Goal: Task Accomplishment & Management: Complete application form

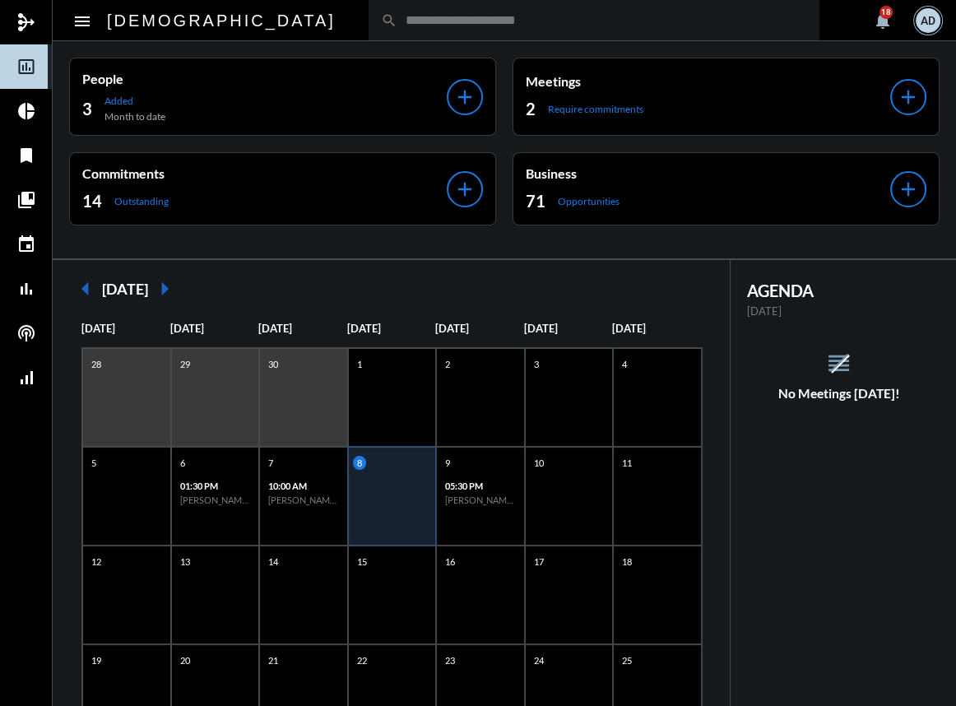
click at [919, 16] on div "AD" at bounding box center [927, 20] width 25 height 25
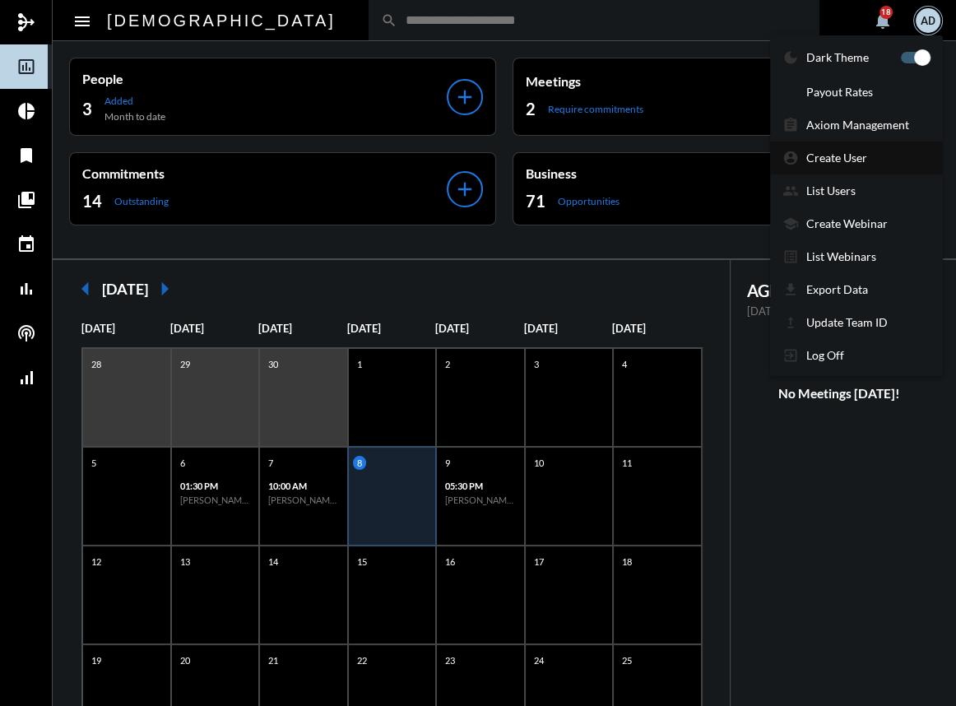
click at [845, 164] on p "Create User" at bounding box center [836, 158] width 61 height 14
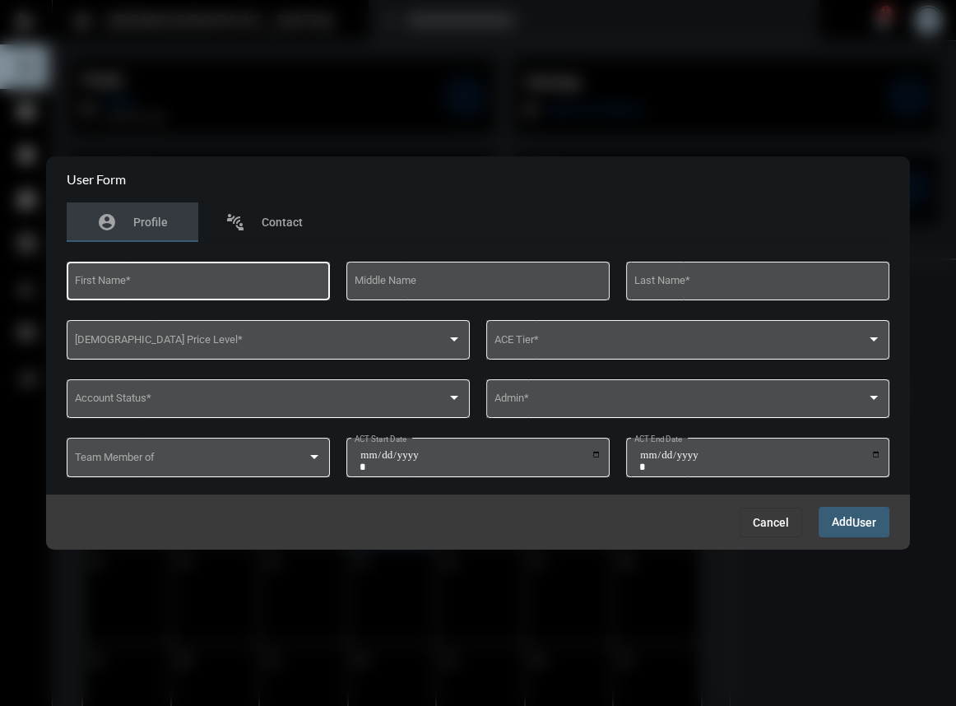
click at [127, 280] on input "First Name *" at bounding box center [199, 284] width 248 height 12
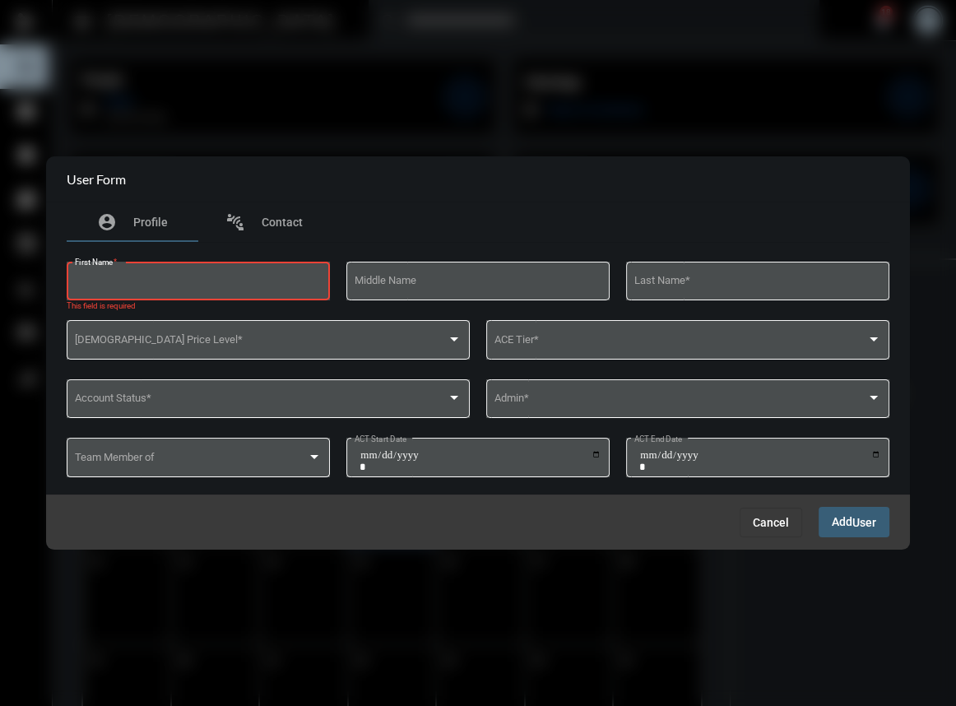
click at [118, 279] on input "First Name *" at bounding box center [199, 284] width 248 height 12
type input "*****"
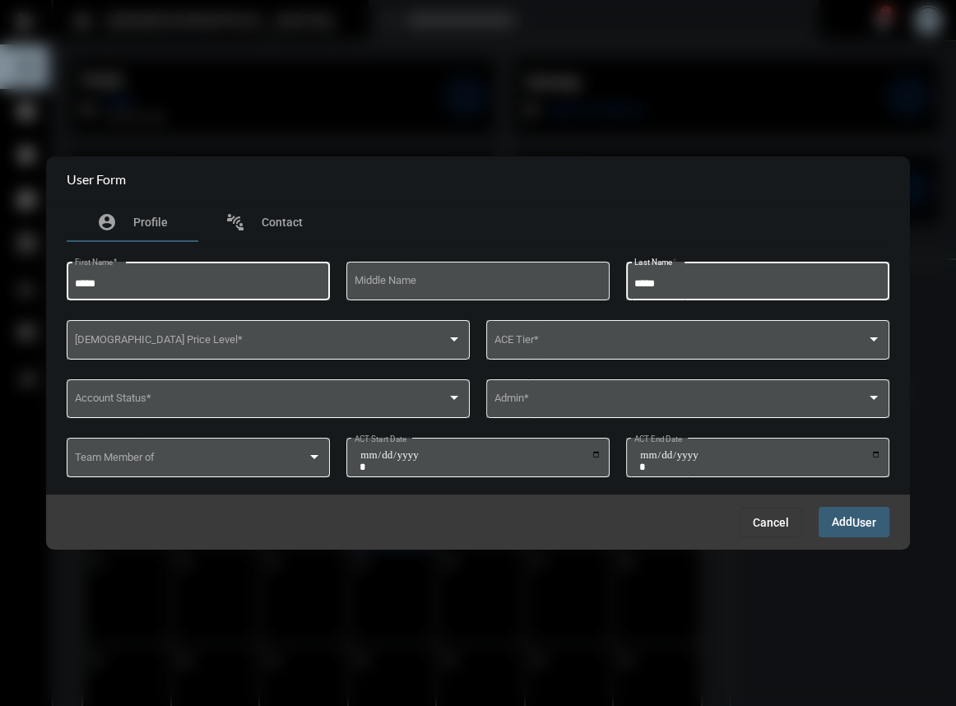
type input "*****"
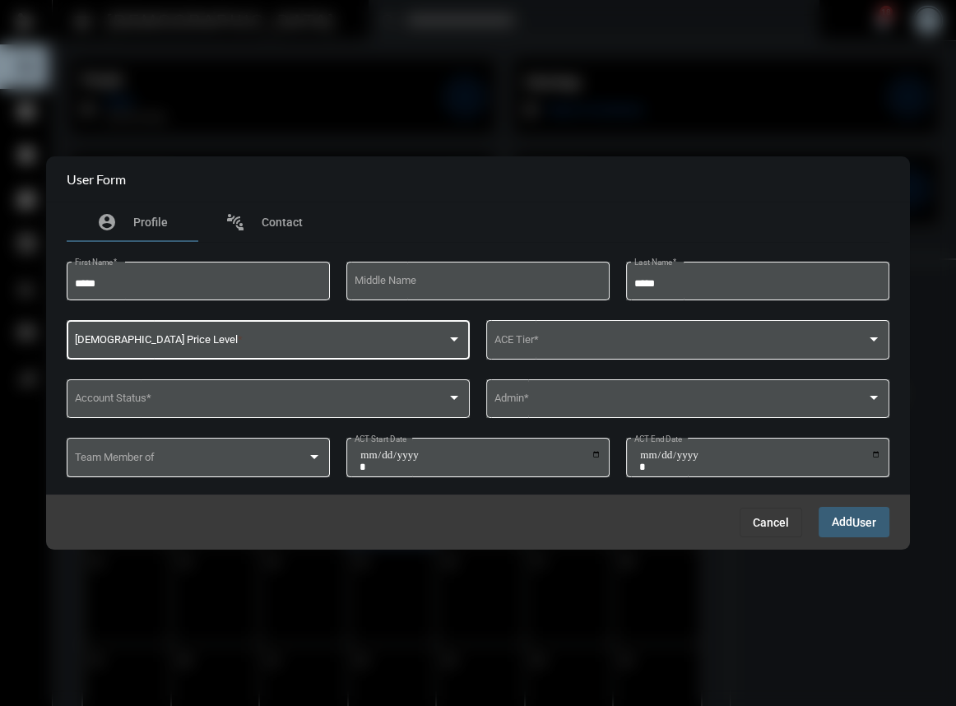
click at [133, 334] on div "Apostle Price Level *" at bounding box center [268, 338] width 387 height 42
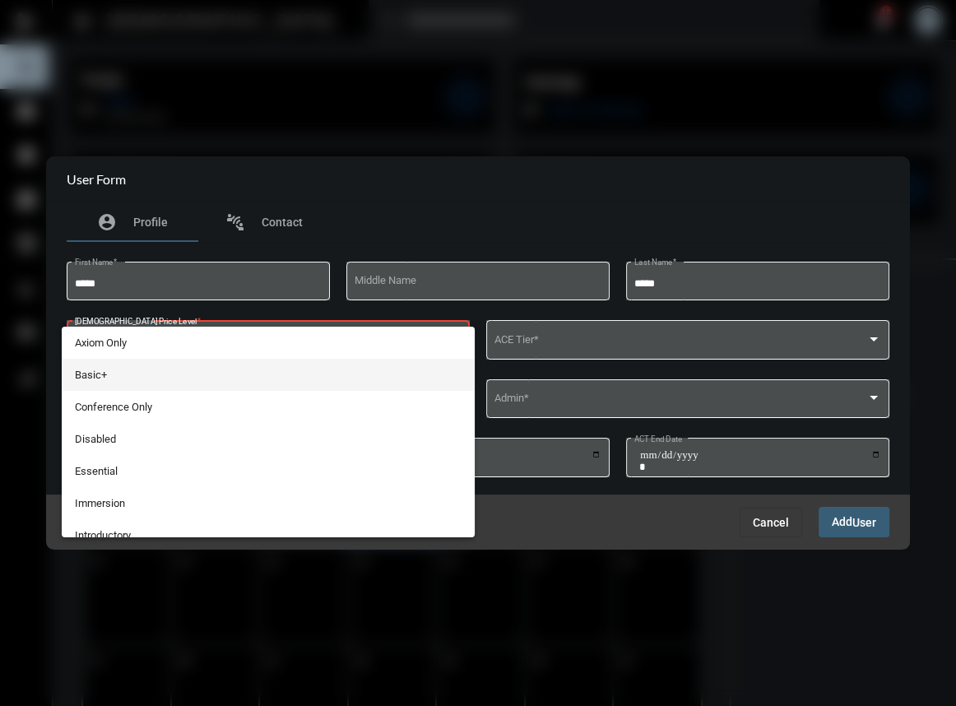
scroll to position [45, 0]
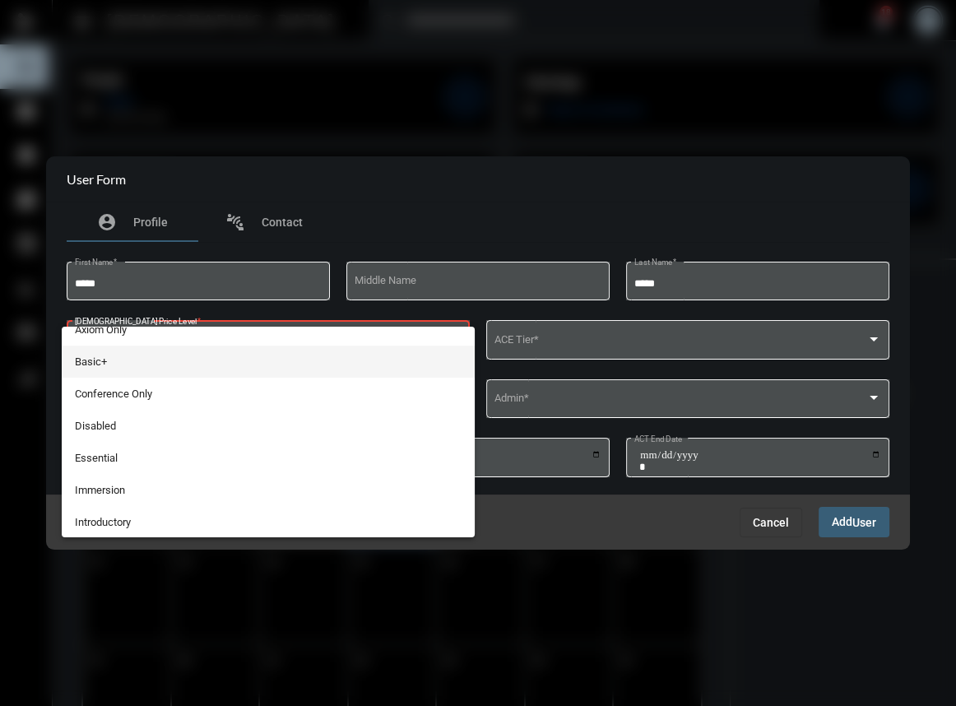
click at [126, 369] on span "Basic+" at bounding box center [268, 361] width 387 height 32
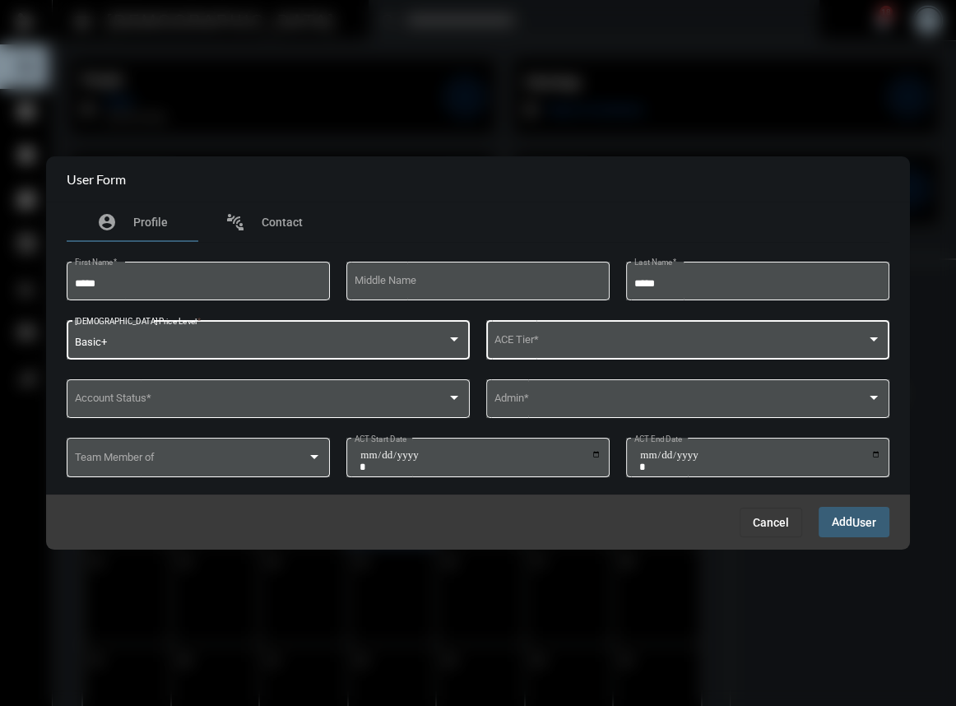
click at [559, 337] on span at bounding box center [680, 342] width 373 height 12
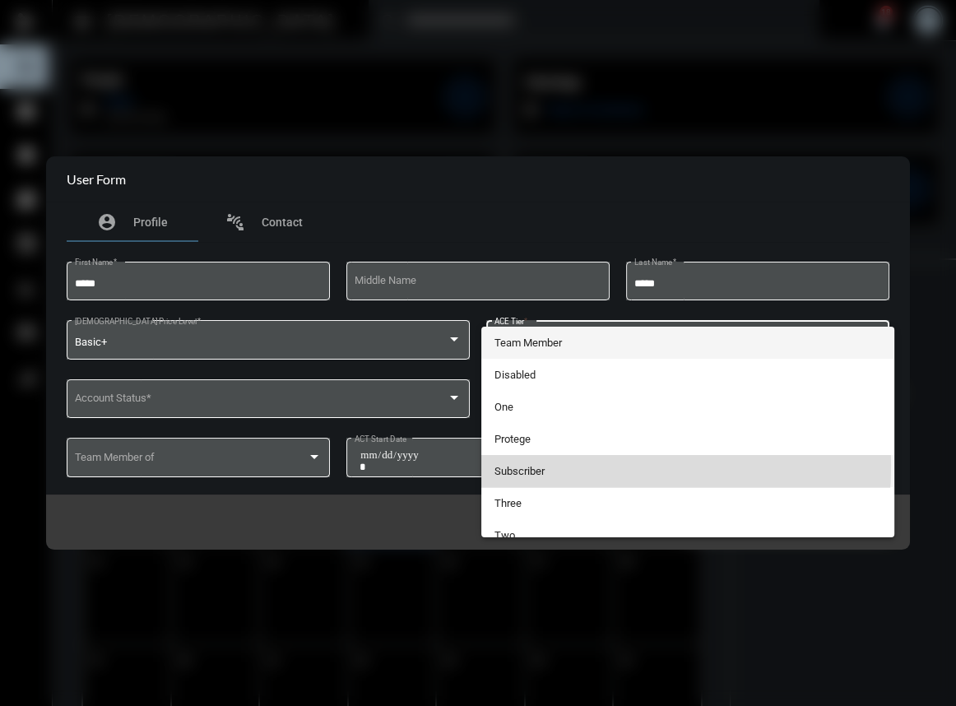
click at [534, 465] on span "Subscriber" at bounding box center [687, 471] width 387 height 32
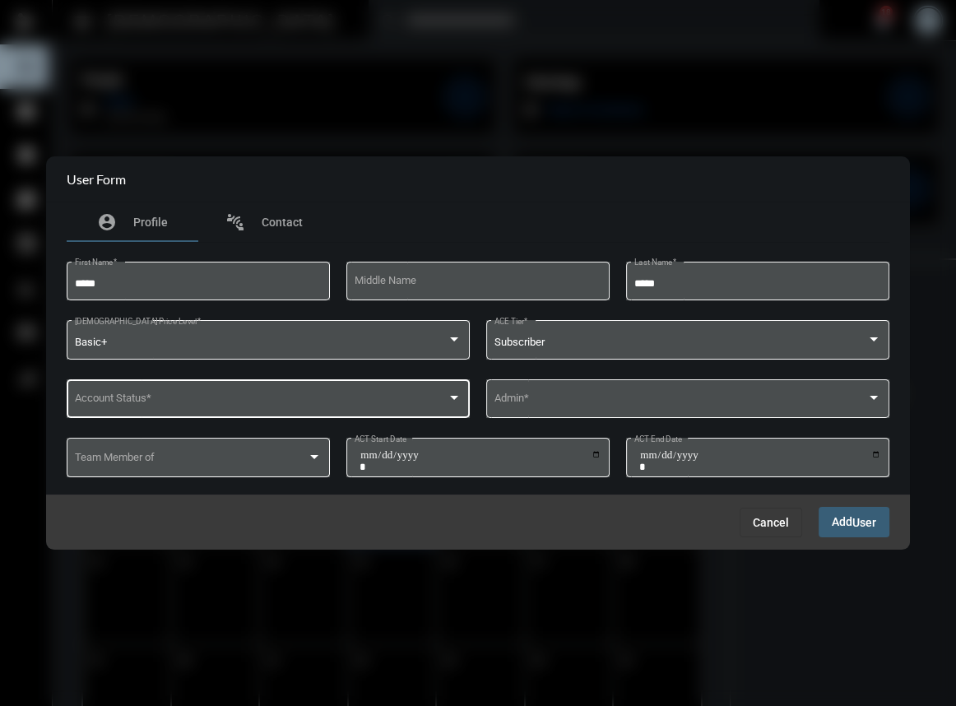
click at [342, 409] on div "Account Status *" at bounding box center [268, 397] width 387 height 42
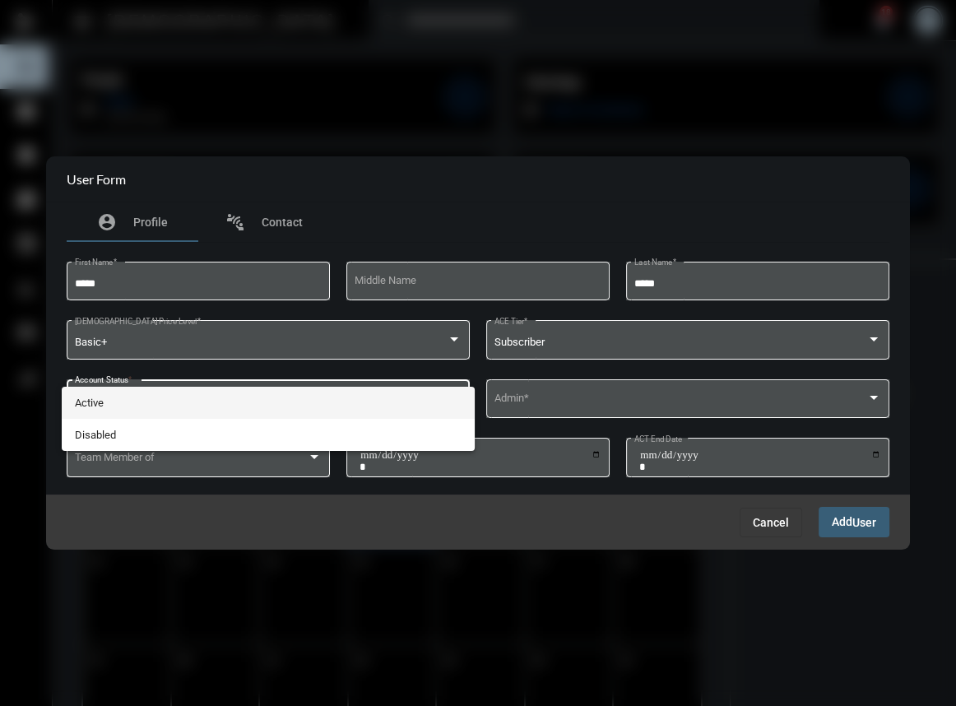
click at [112, 398] on span "Active" at bounding box center [268, 403] width 387 height 32
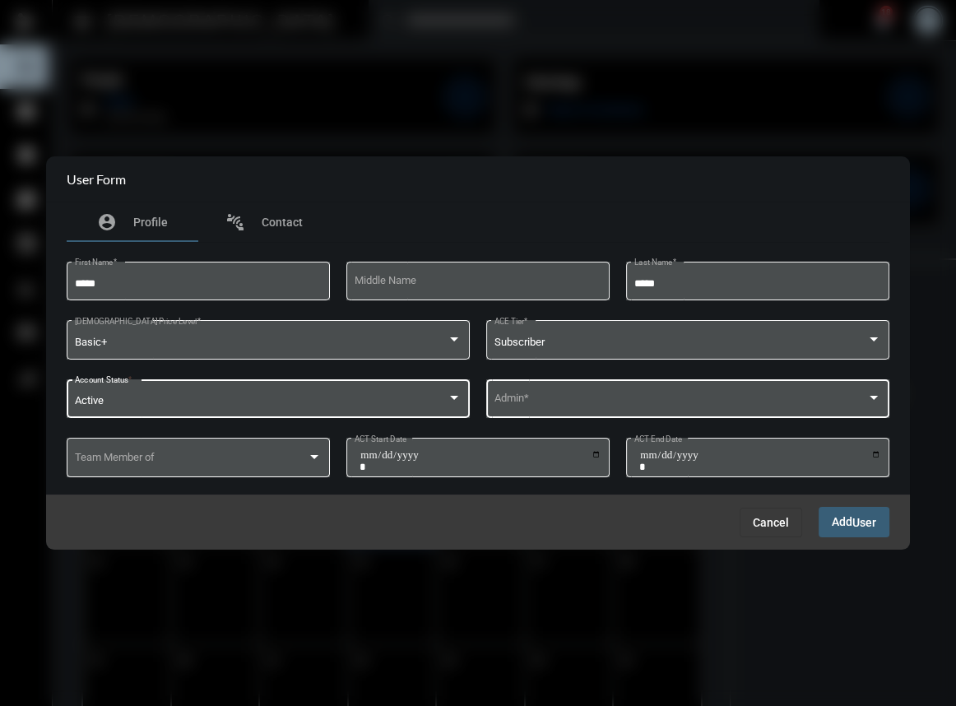
click at [586, 390] on div "Admin *" at bounding box center [687, 397] width 387 height 42
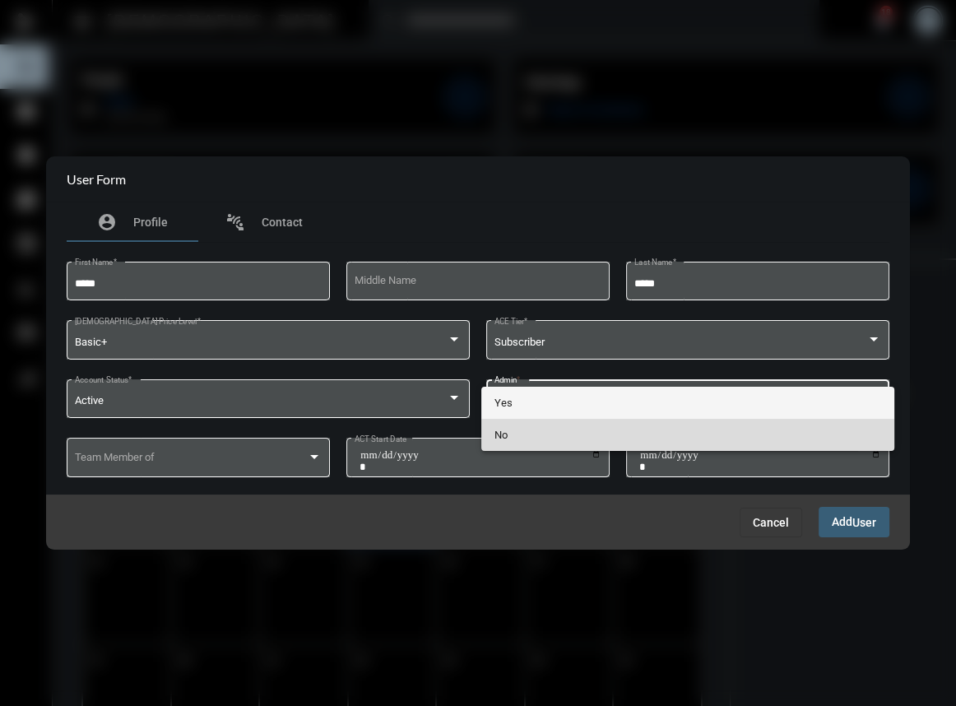
click at [563, 440] on span "No" at bounding box center [687, 435] width 387 height 32
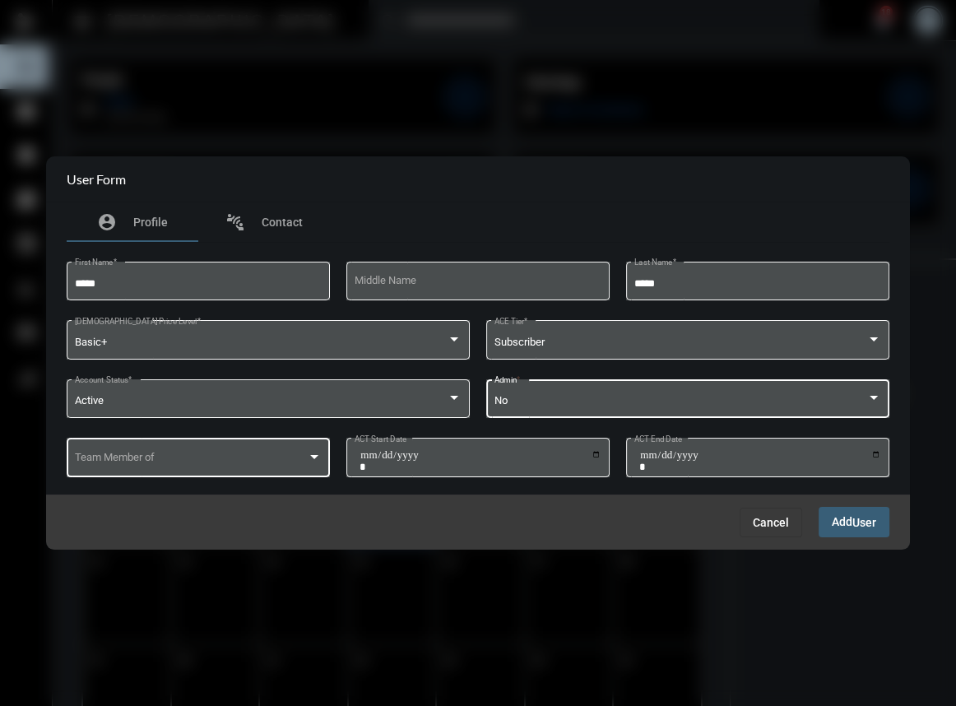
click at [303, 470] on div "Team Member of" at bounding box center [199, 456] width 248 height 42
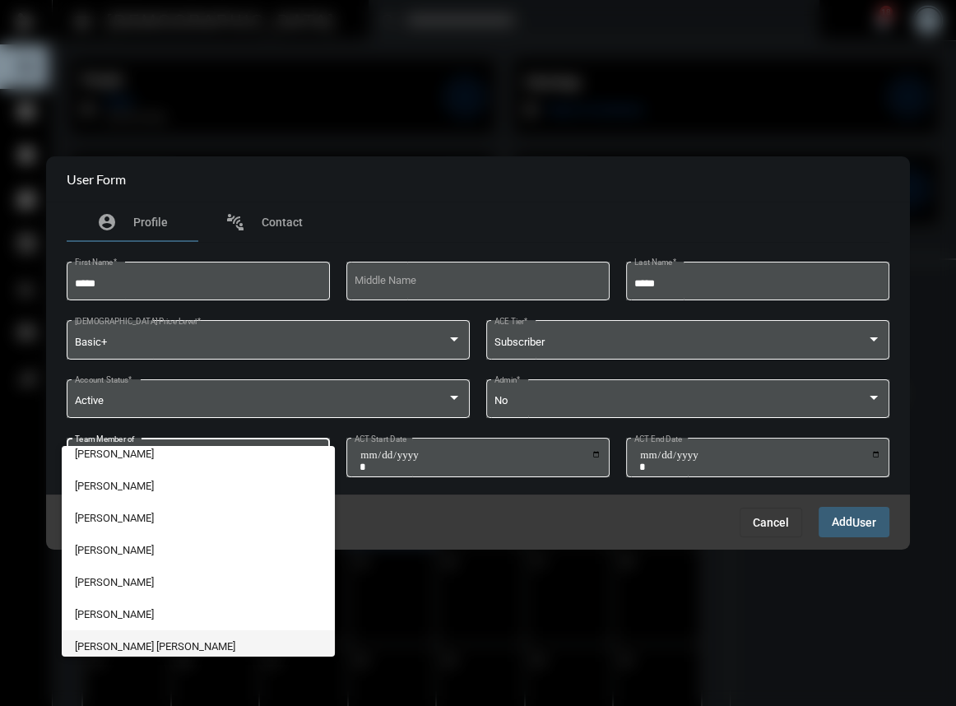
scroll to position [20262, 0]
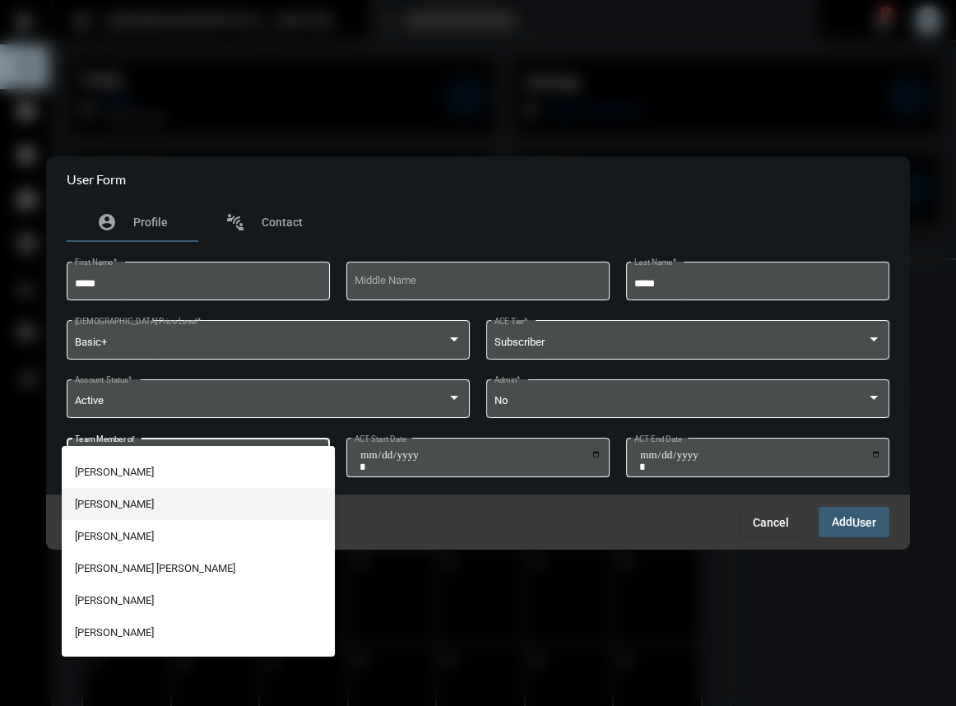
click at [100, 500] on span "[PERSON_NAME]" at bounding box center [199, 504] width 248 height 32
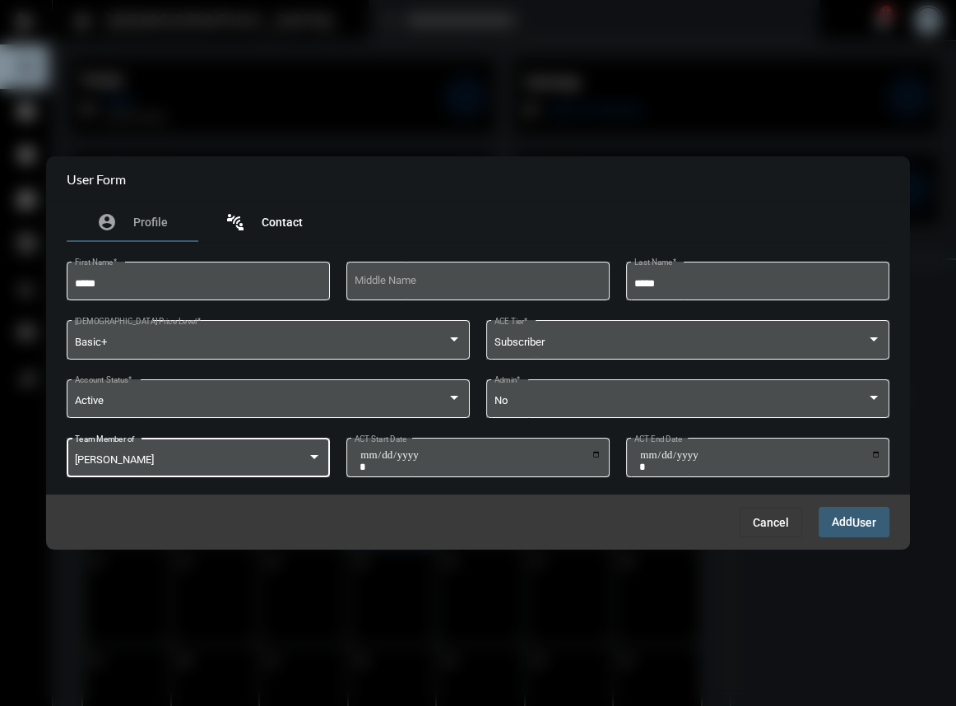
click at [280, 212] on div "connect_without_contact Contact" at bounding box center [263, 222] width 77 height 20
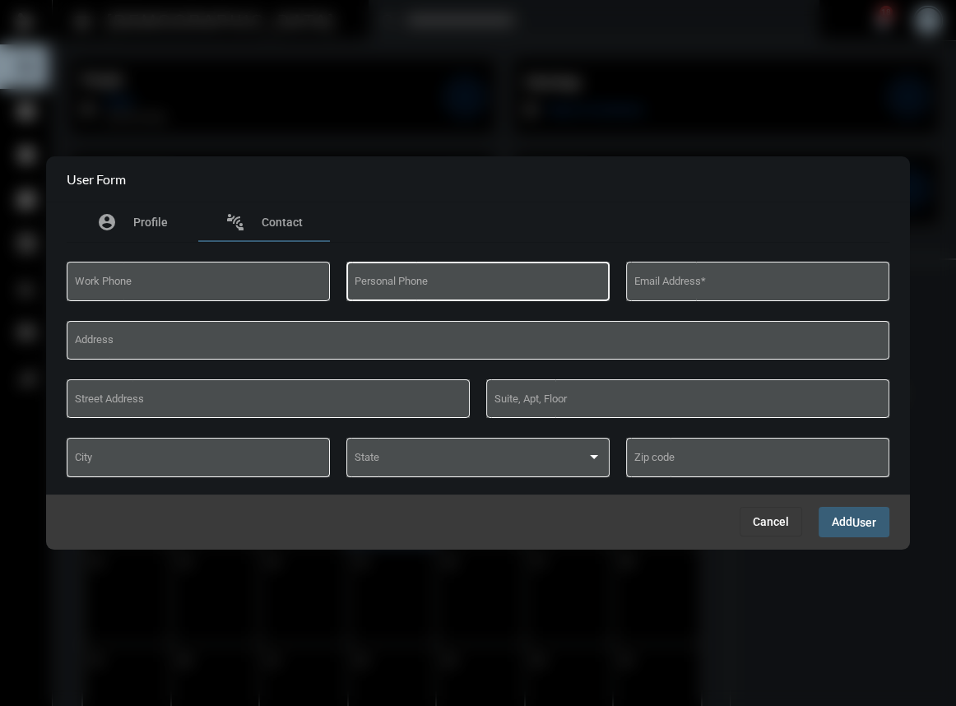
click at [401, 278] on input "Personal Phone" at bounding box center [478, 284] width 248 height 12
paste input "**********"
type input "**********"
click at [710, 273] on div "Email Address *" at bounding box center [758, 280] width 248 height 42
click at [698, 284] on input "Email Address *" at bounding box center [758, 284] width 248 height 12
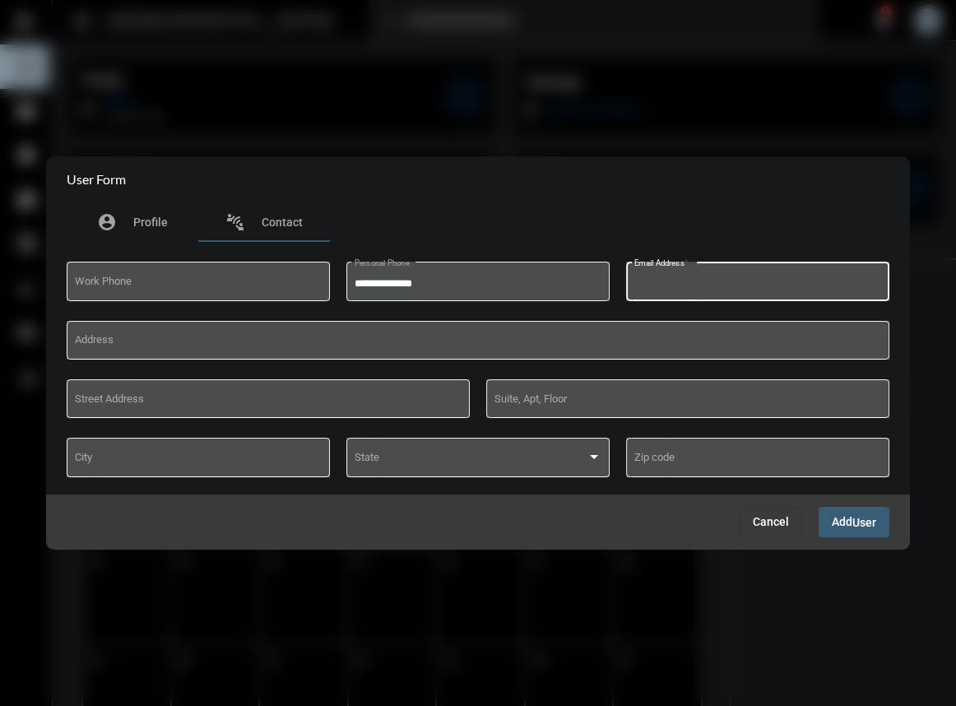
paste input "**********"
type input "**********"
click at [838, 518] on span "Add User" at bounding box center [854, 521] width 44 height 13
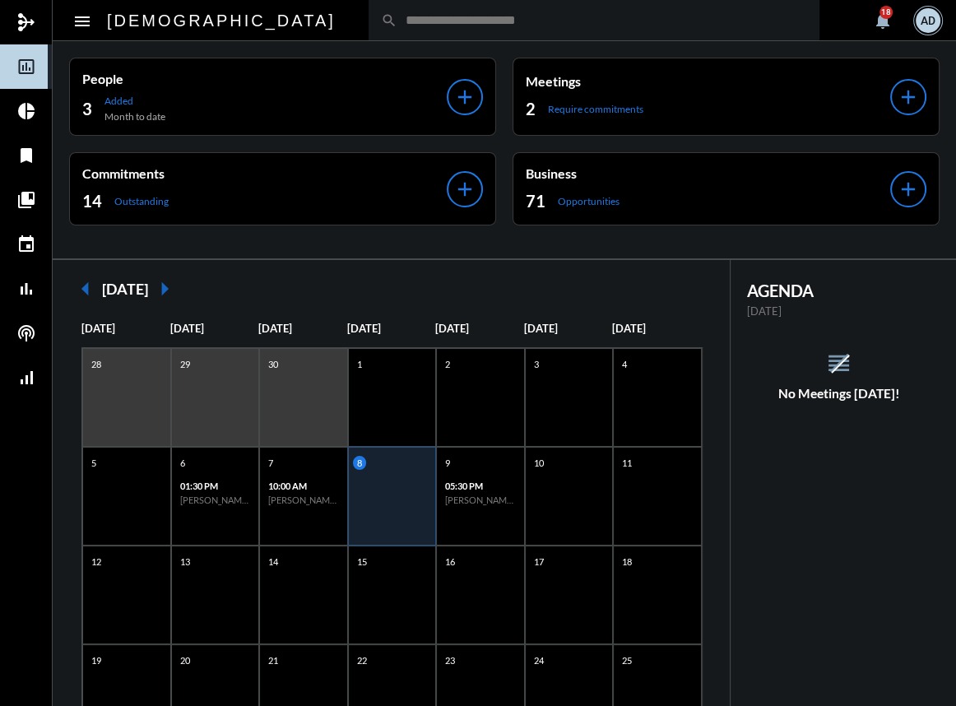
click at [921, 27] on div "AD" at bounding box center [927, 20] width 25 height 25
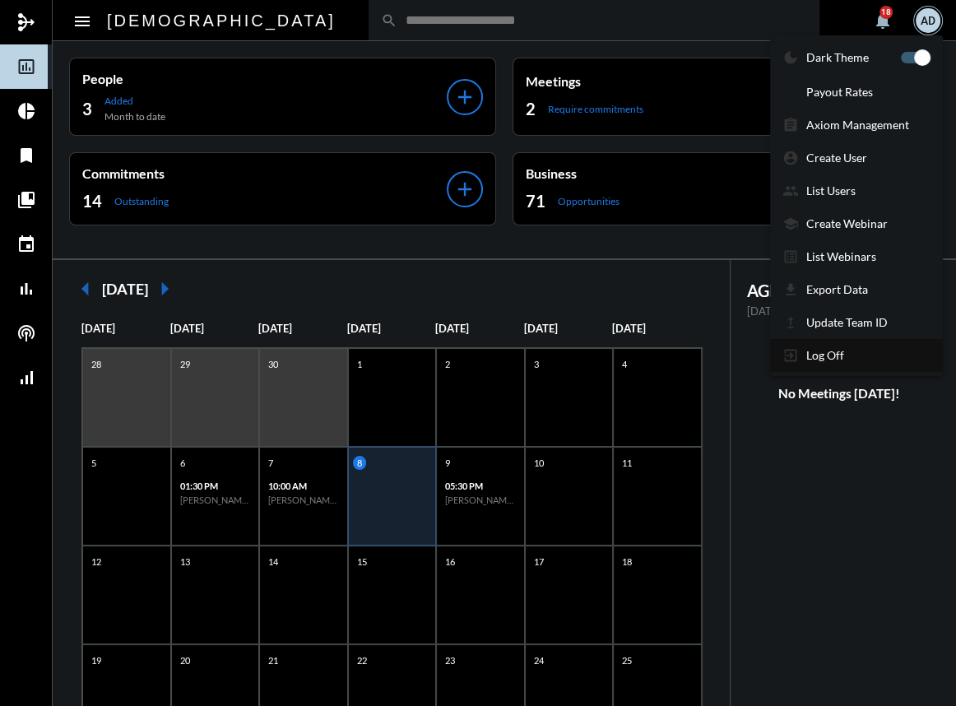
click at [841, 352] on p "Log Off" at bounding box center [825, 355] width 38 height 14
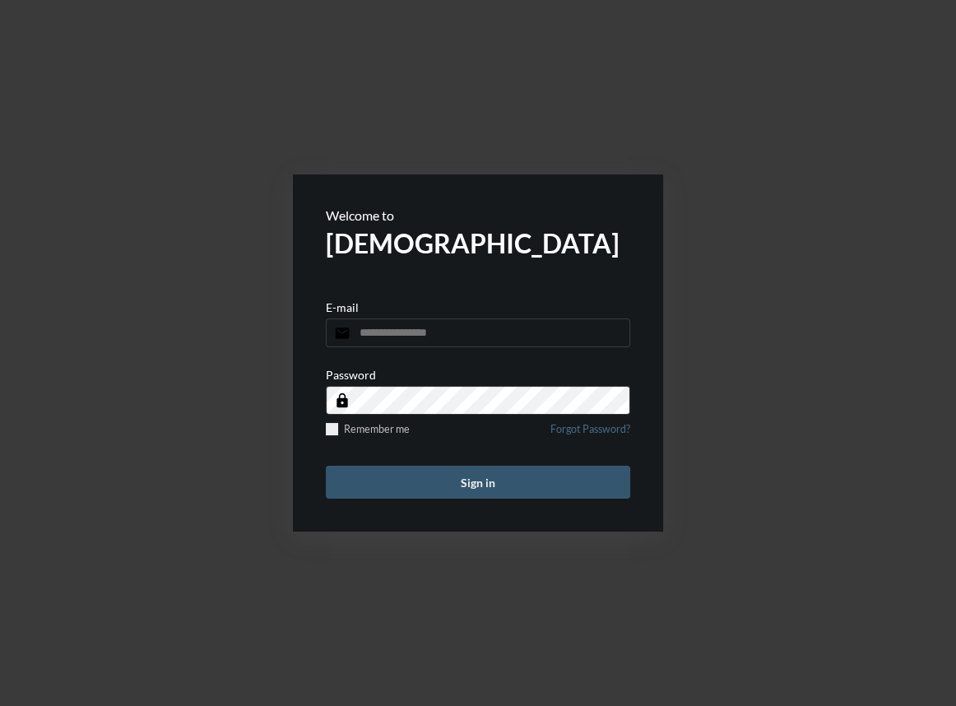
type input "**********"
click at [458, 484] on button "Sign in" at bounding box center [478, 482] width 304 height 33
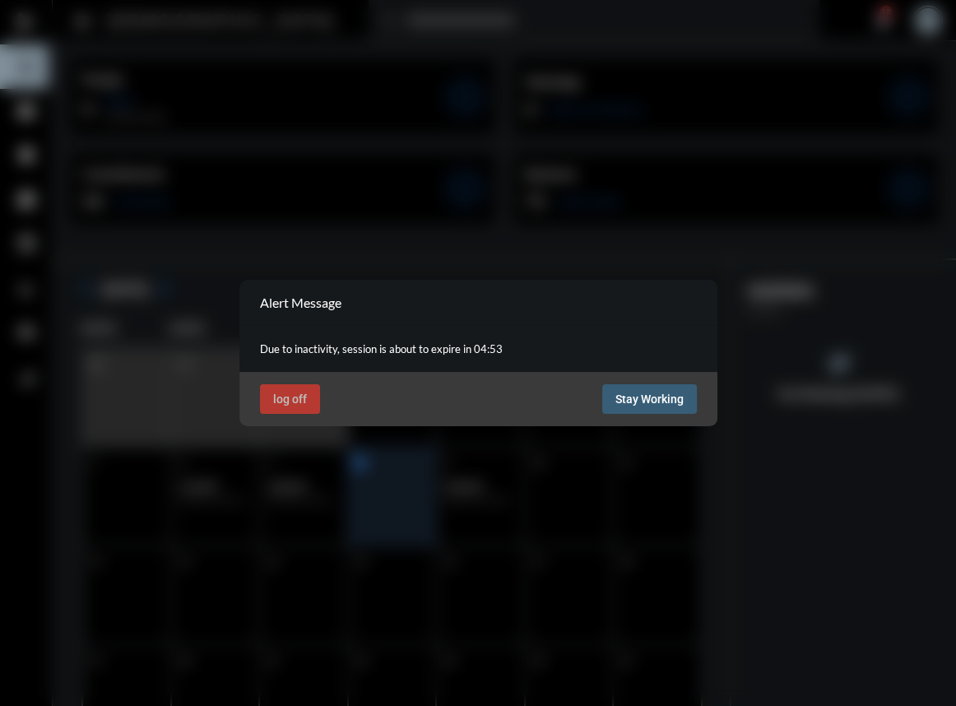
click at [631, 395] on span "Stay Working" at bounding box center [649, 398] width 68 height 13
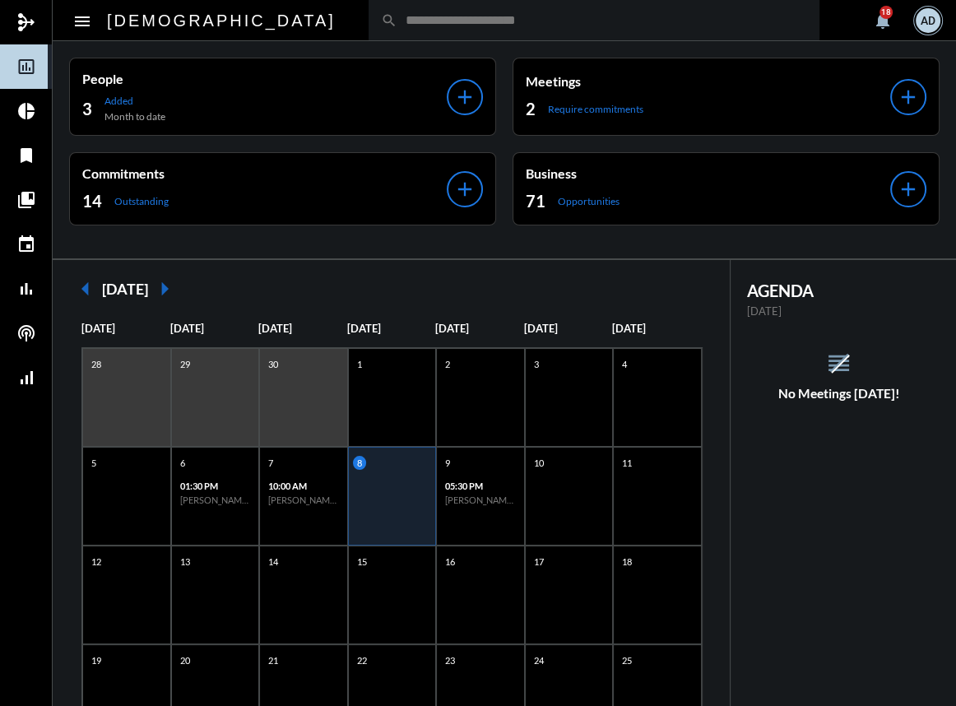
click at [936, 16] on div "AD" at bounding box center [927, 20] width 25 height 25
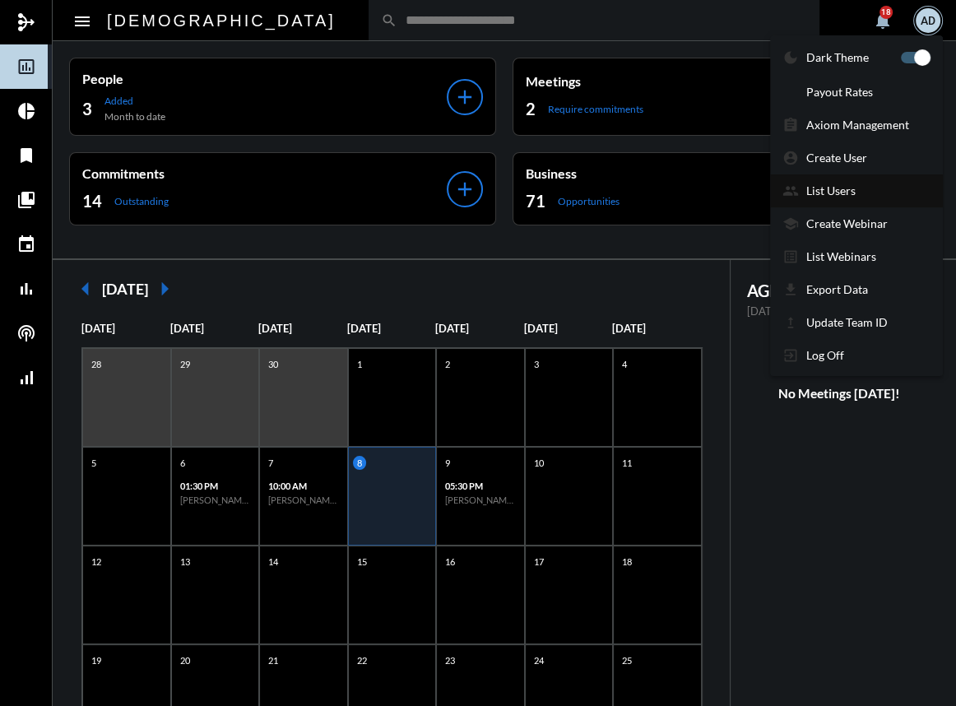
click at [837, 197] on p "List Users" at bounding box center [830, 190] width 49 height 14
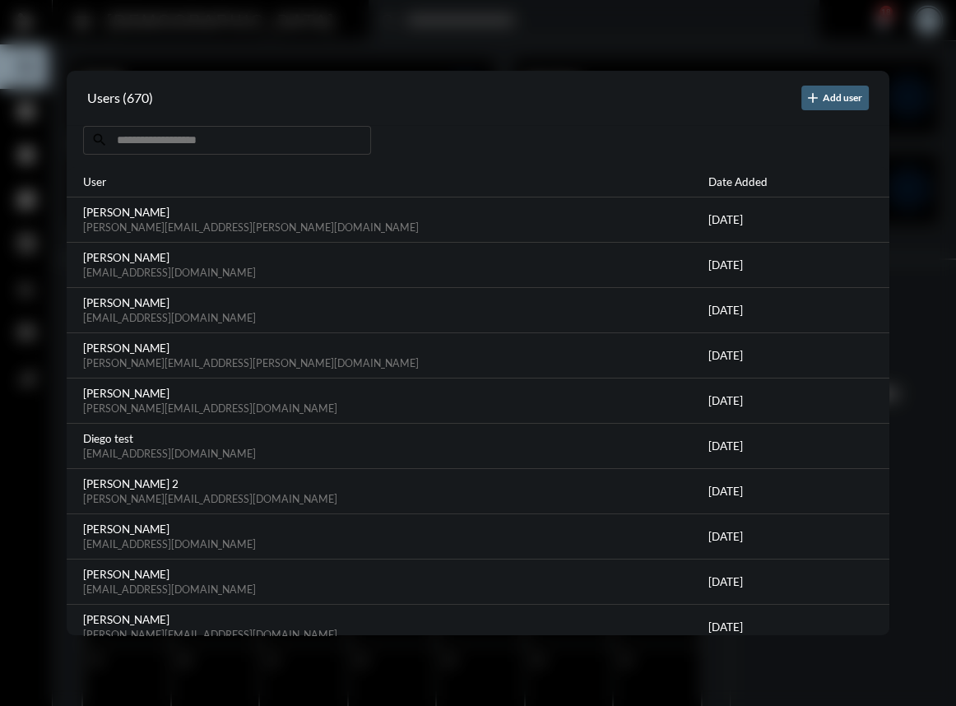
click at [226, 138] on input at bounding box center [227, 140] width 288 height 29
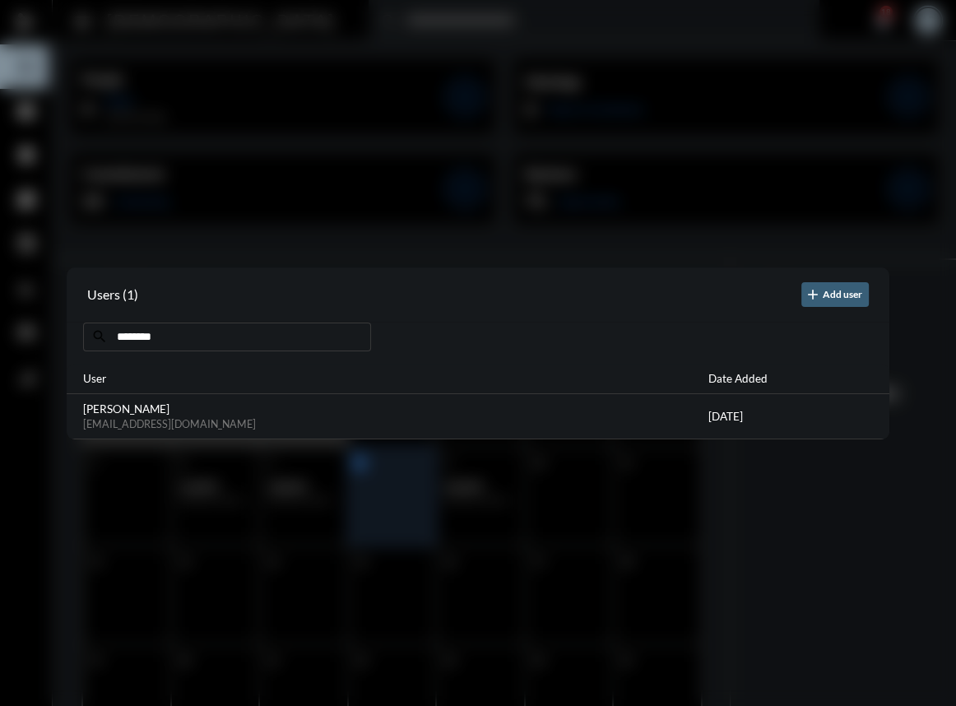
type input "********"
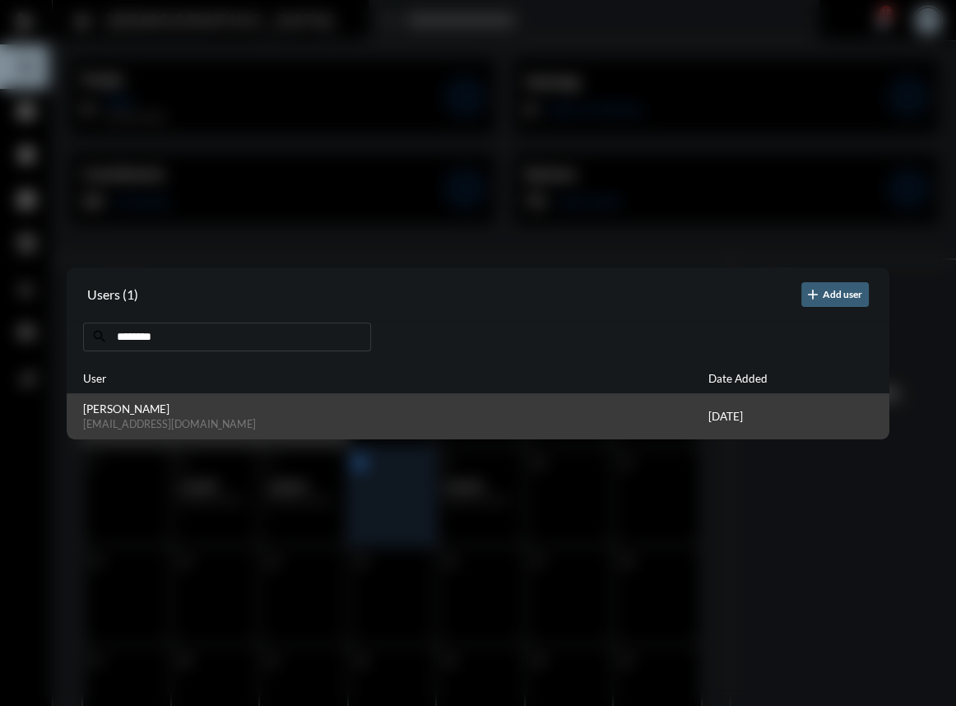
click at [359, 436] on div "Aaron McDonald amcdonald@medfinityfinancial.com 6/30/18" at bounding box center [478, 416] width 822 height 45
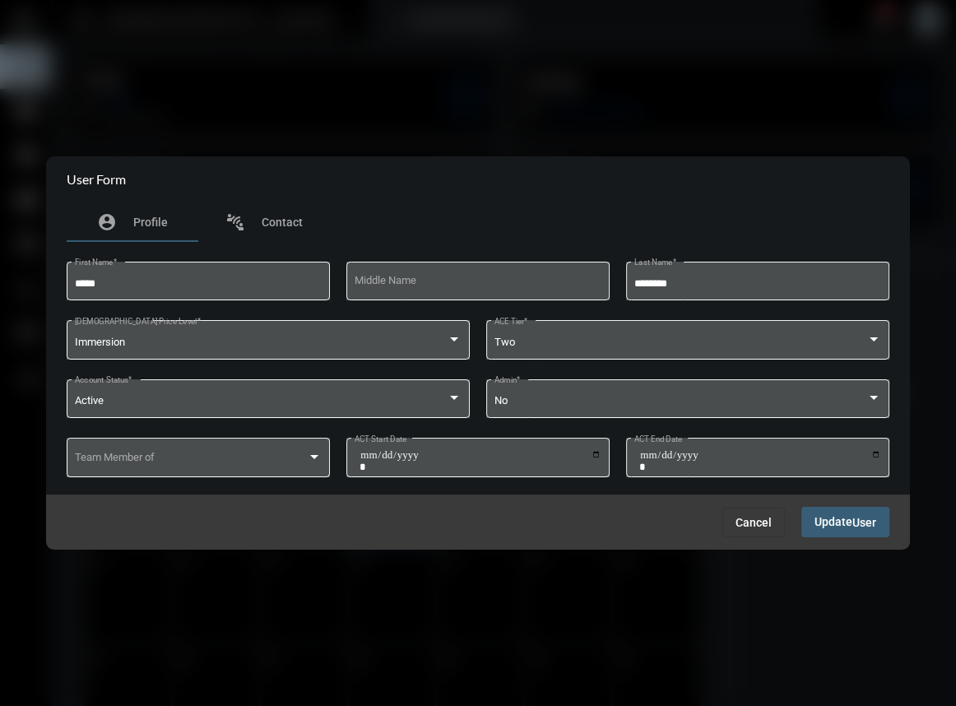
click at [759, 515] on button "Cancel" at bounding box center [753, 522] width 63 height 30
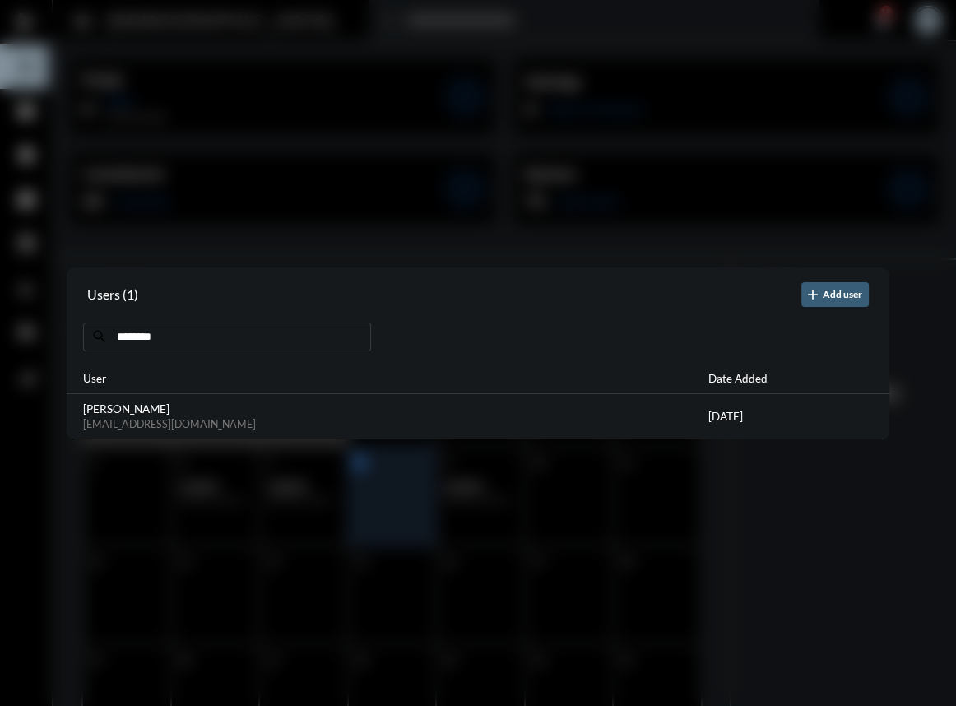
click at [312, 251] on div at bounding box center [478, 353] width 956 height 706
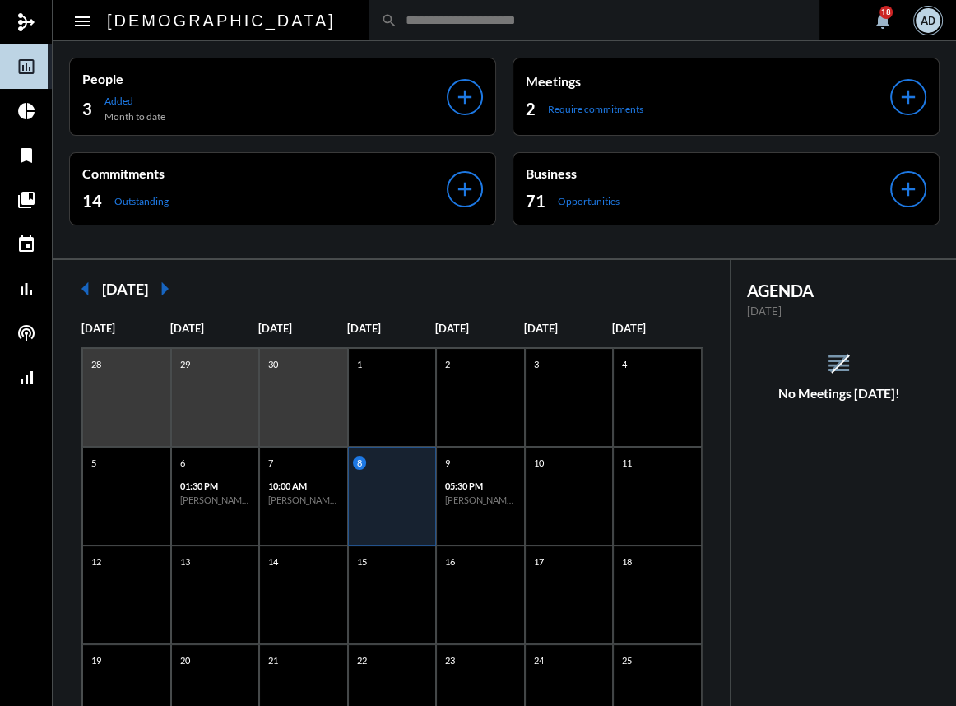
click at [397, 25] on input "text" at bounding box center [602, 20] width 410 height 14
click at [924, 16] on div "AD" at bounding box center [927, 20] width 25 height 25
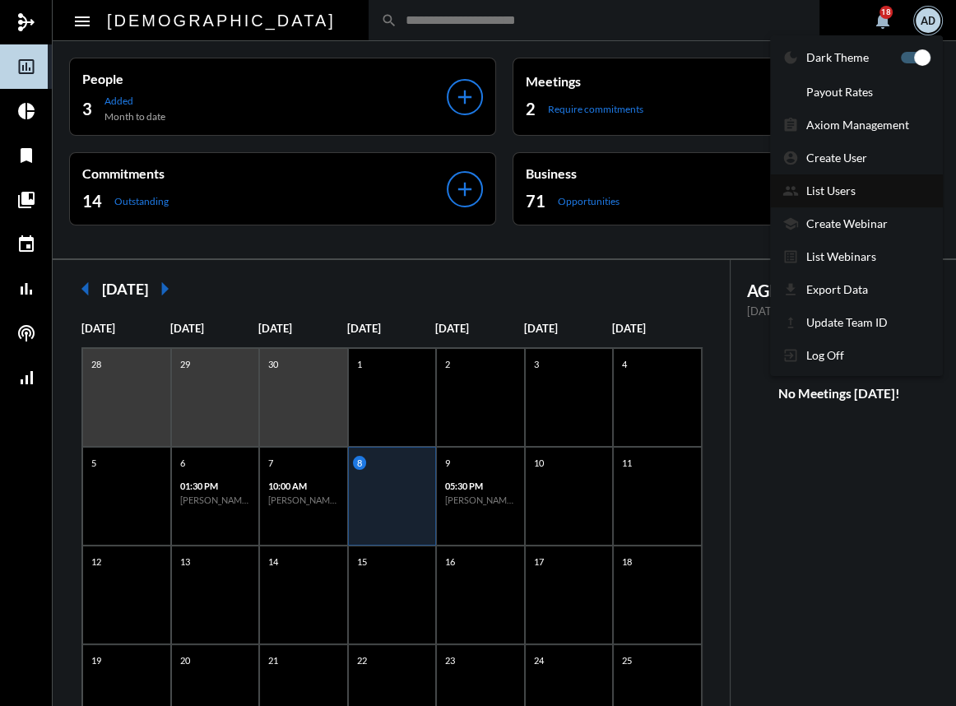
click at [843, 184] on p "List Users" at bounding box center [830, 190] width 49 height 14
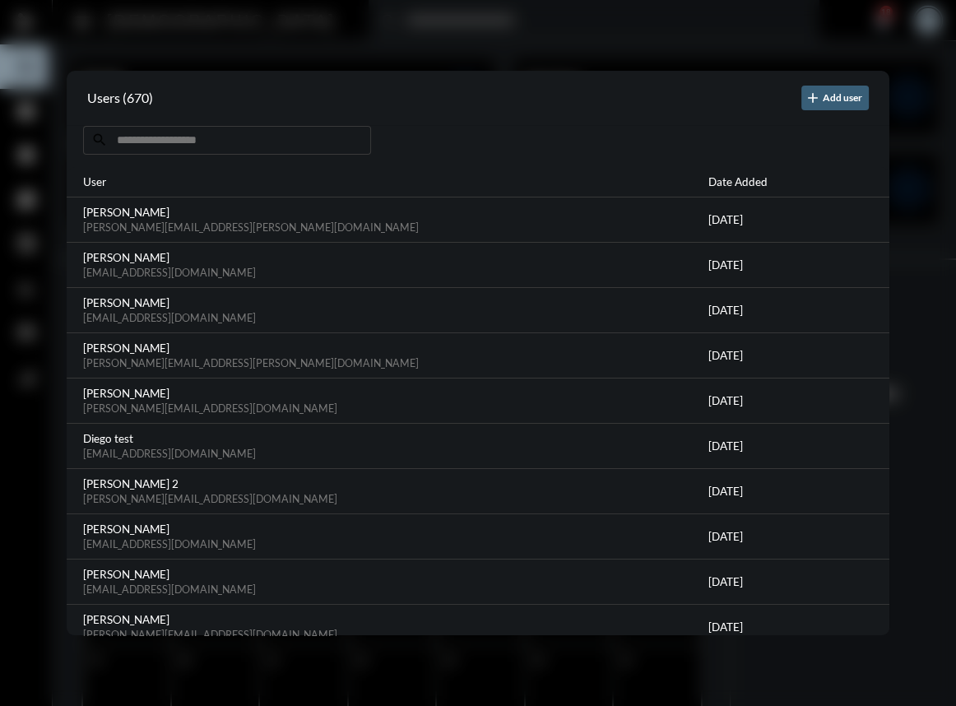
click at [135, 141] on input at bounding box center [227, 140] width 288 height 29
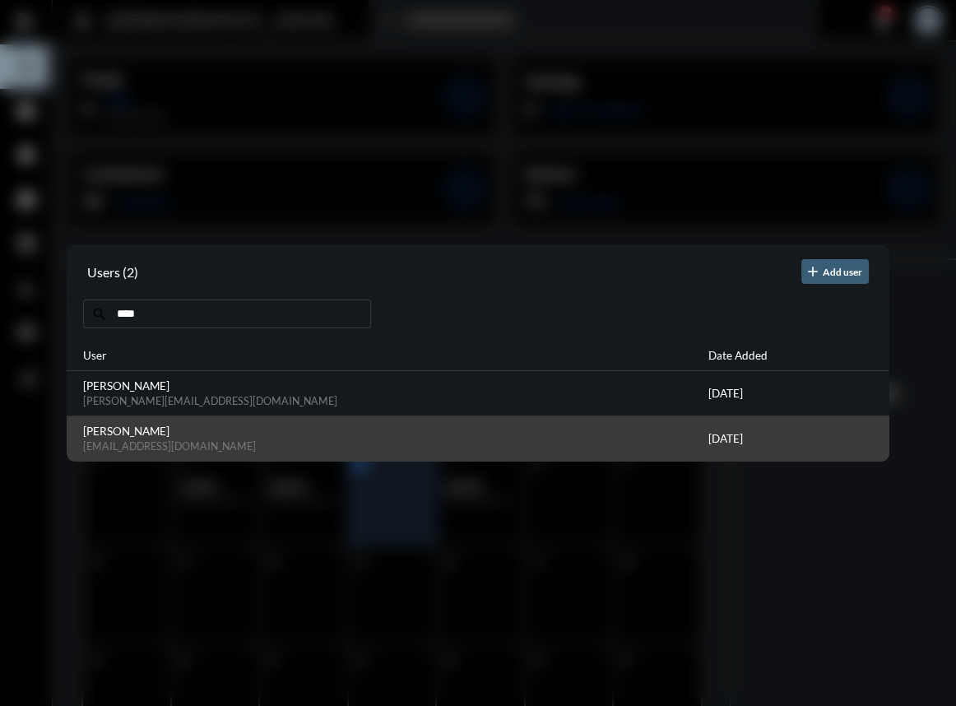
type input "****"
click at [184, 436] on p "Tim Schafer" at bounding box center [395, 430] width 625 height 13
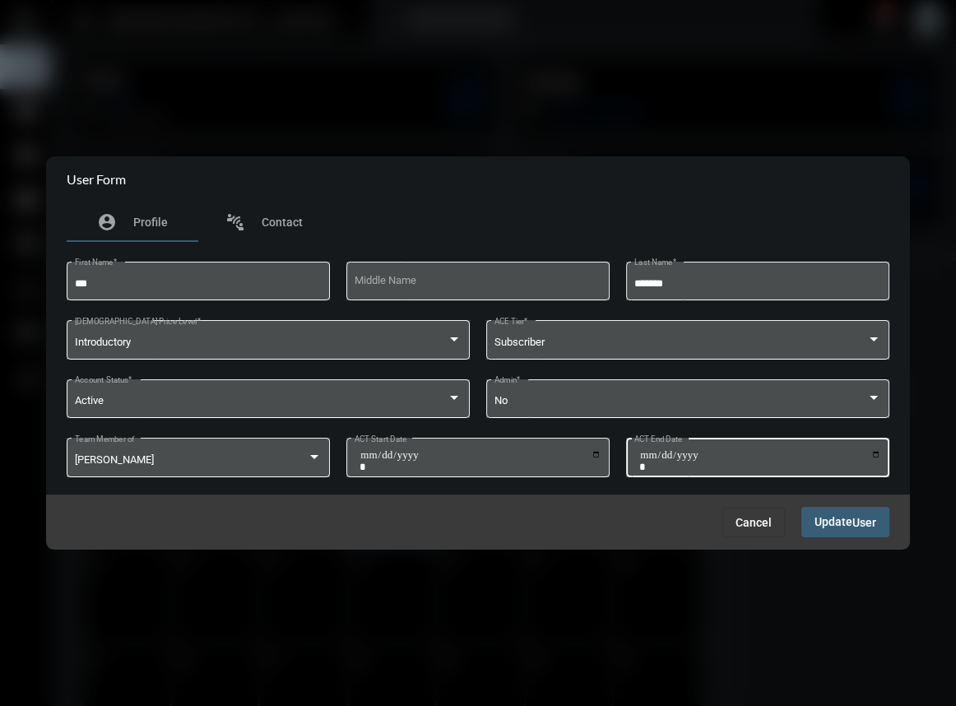
drag, startPoint x: 739, startPoint y: 523, endPoint x: 662, endPoint y: 452, distance: 104.8
click at [739, 523] on span "Cancel" at bounding box center [753, 522] width 36 height 13
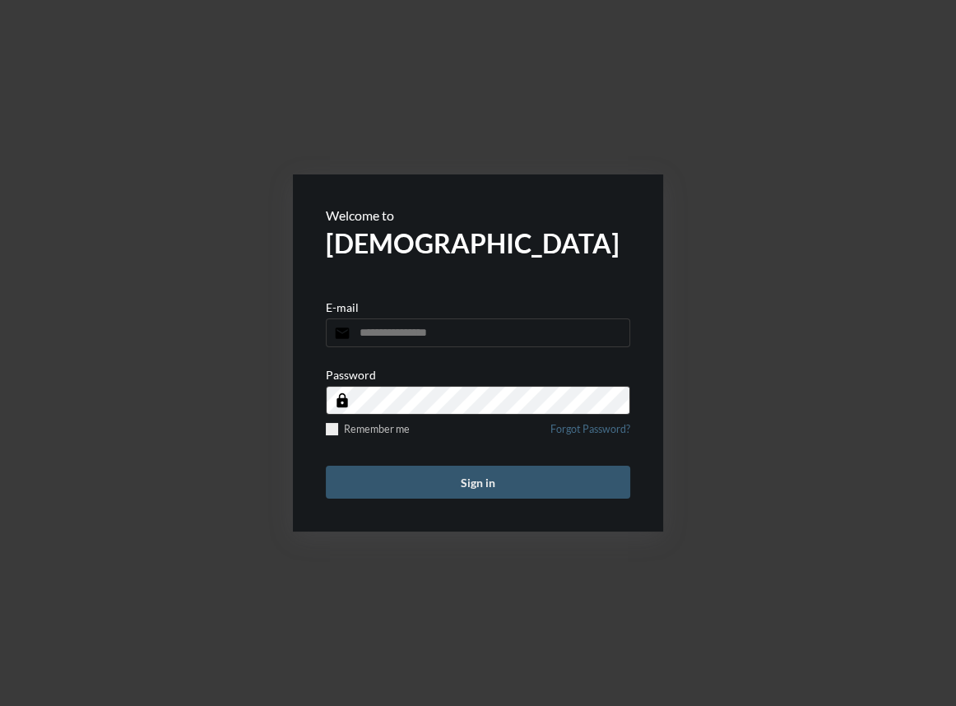
type input "**********"
click at [502, 495] on button "Sign in" at bounding box center [478, 482] width 304 height 33
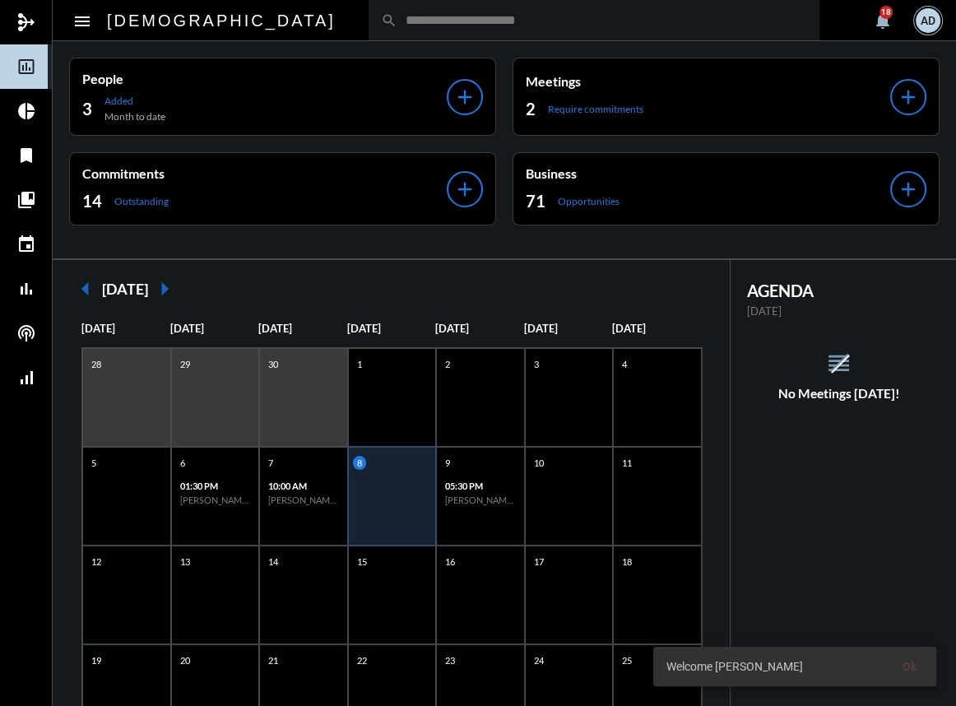
click at [397, 26] on input "text" at bounding box center [602, 20] width 410 height 14
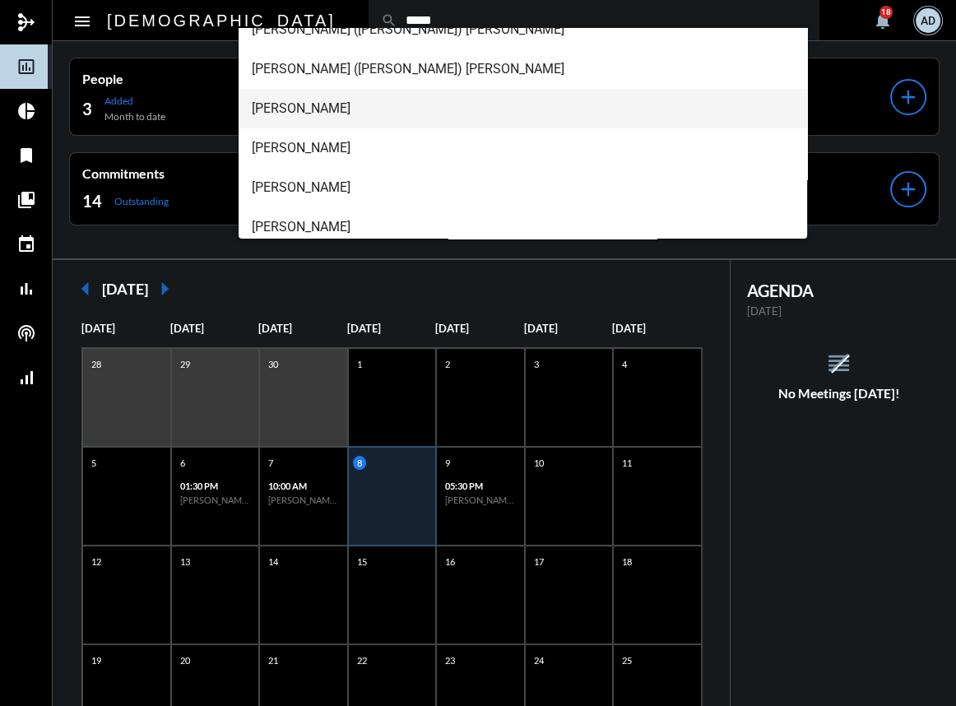
scroll to position [144, 0]
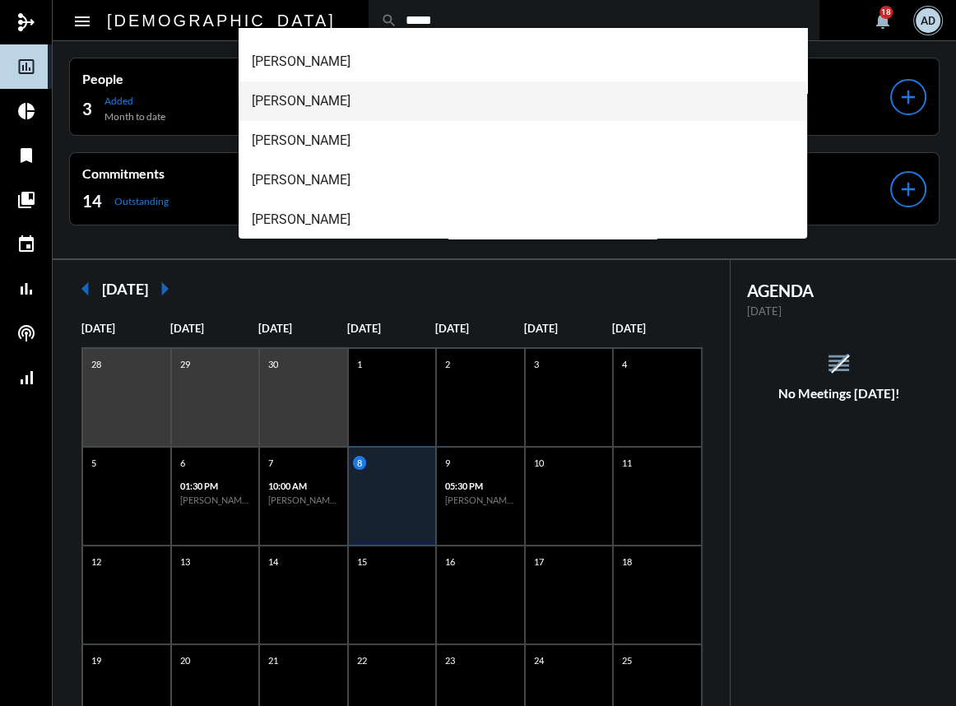
type input "*****"
click at [316, 90] on span "Richard Francis Ferrucci" at bounding box center [522, 100] width 541 height 39
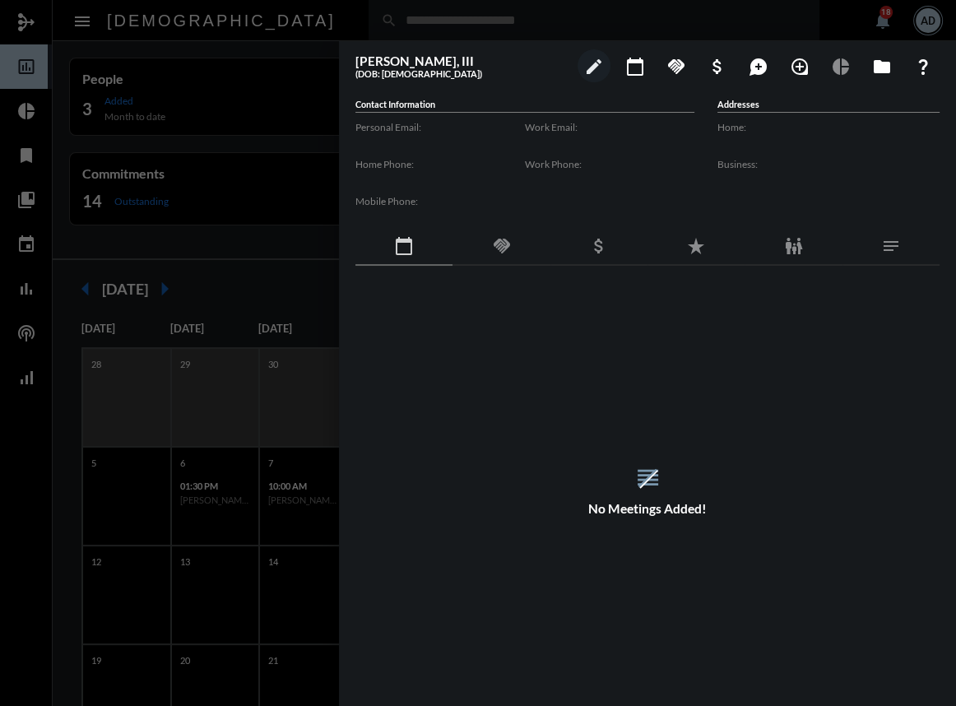
click at [295, 30] on div at bounding box center [478, 353] width 956 height 706
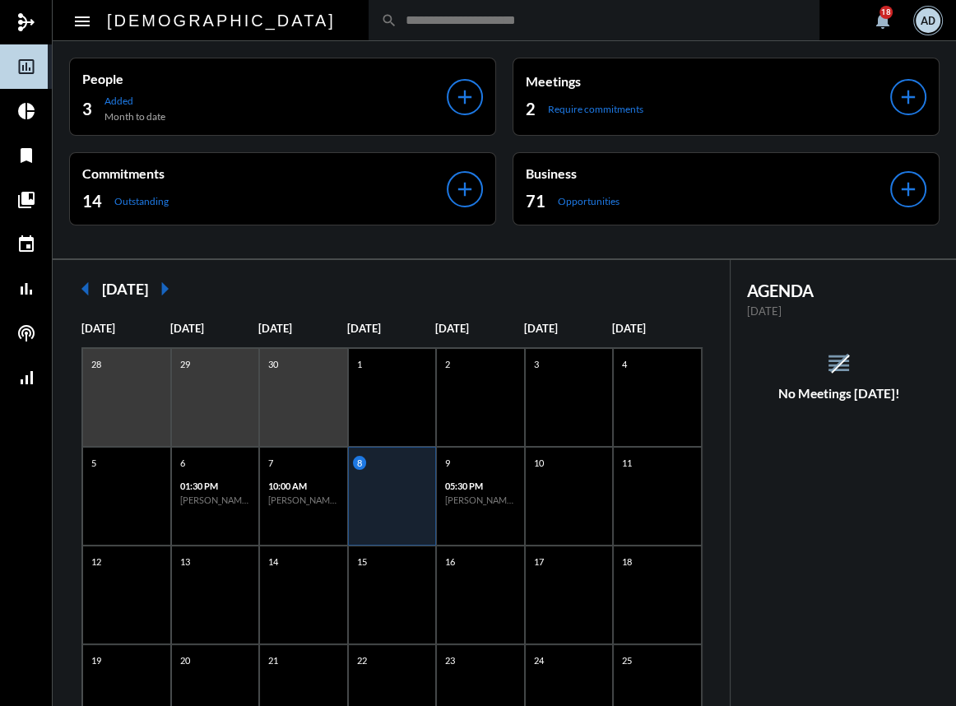
click at [290, 22] on div at bounding box center [478, 353] width 956 height 706
click at [397, 22] on input "text" at bounding box center [602, 20] width 410 height 14
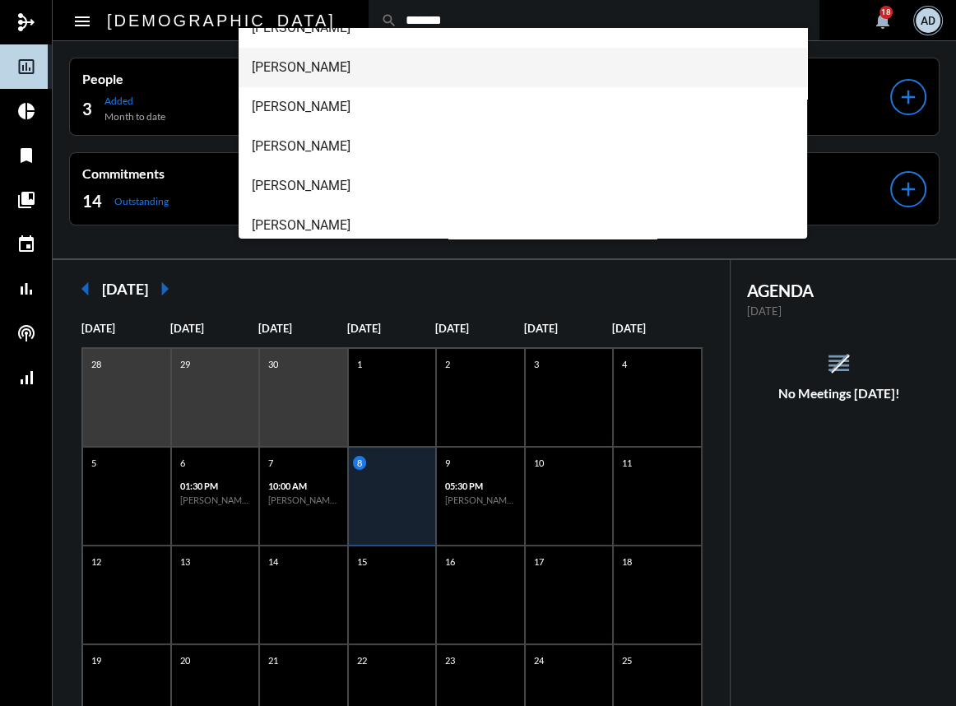
scroll to position [149, 0]
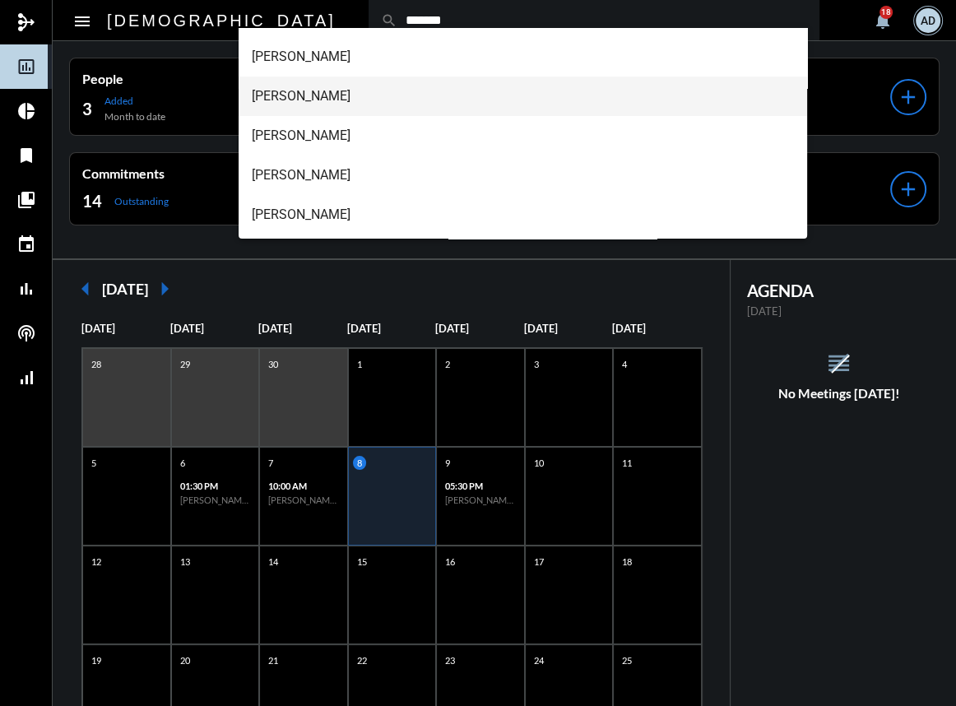
type input "*******"
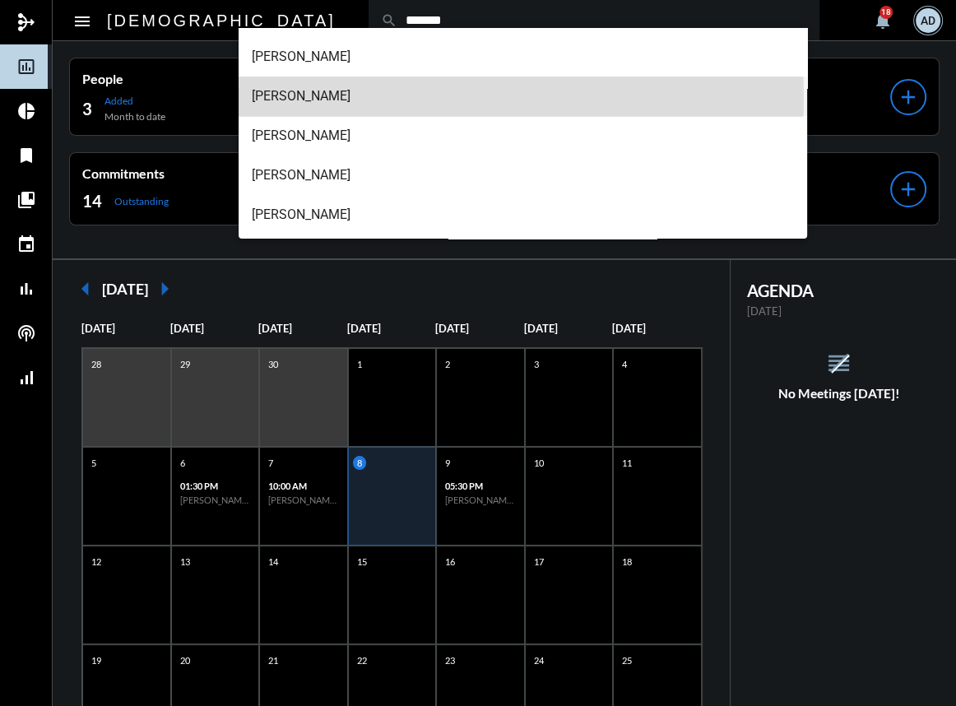
click at [321, 98] on span "Richard Ferrucci II" at bounding box center [522, 95] width 541 height 39
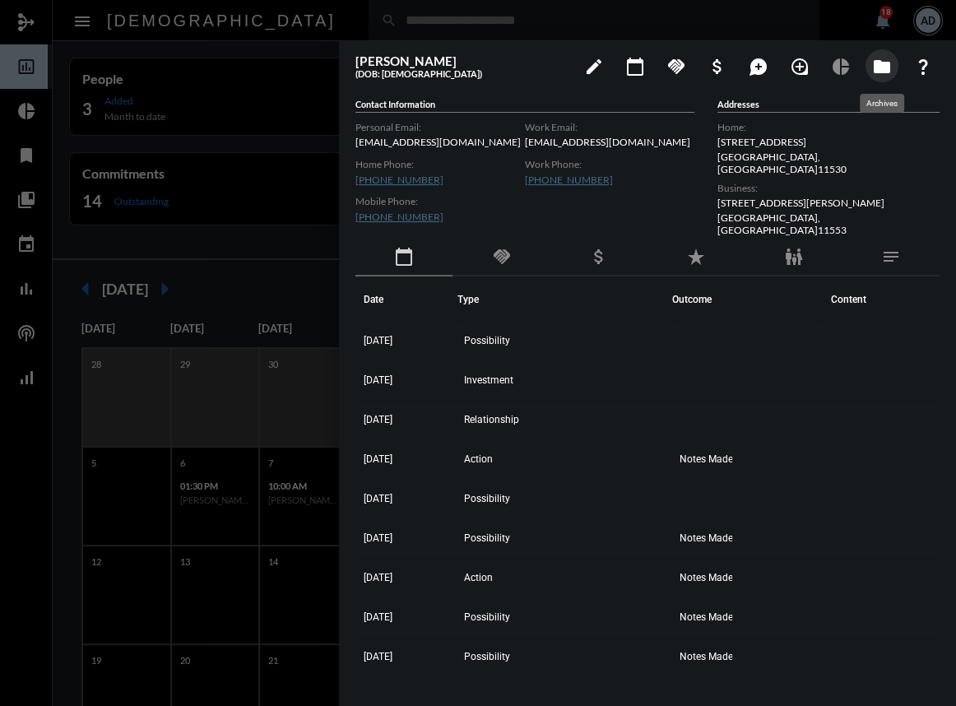
click at [869, 74] on button "folder" at bounding box center [881, 65] width 33 height 33
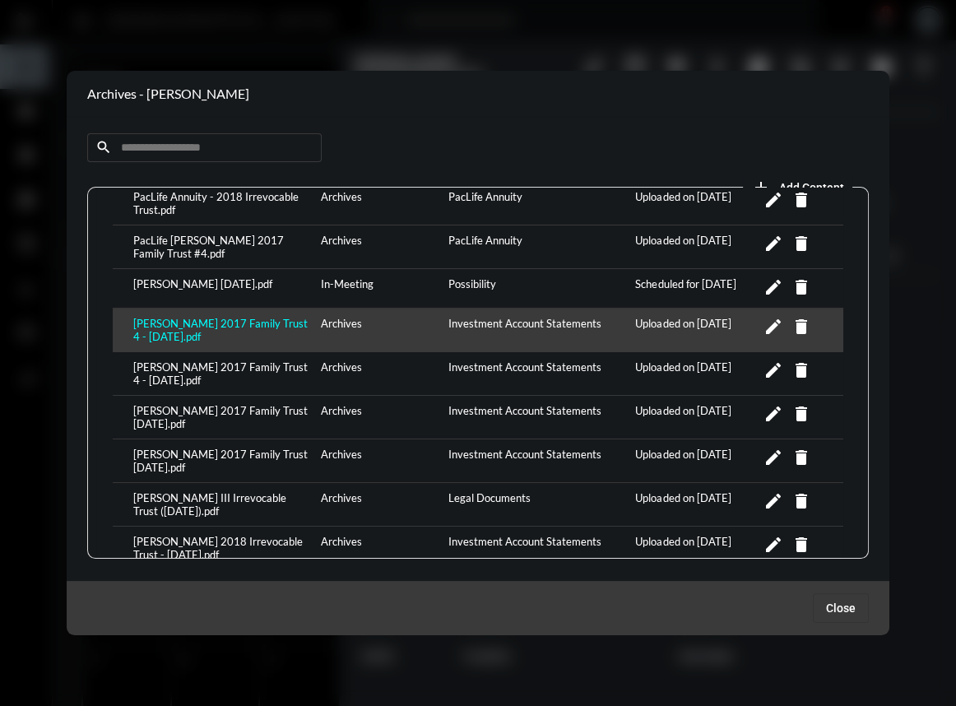
scroll to position [896, 0]
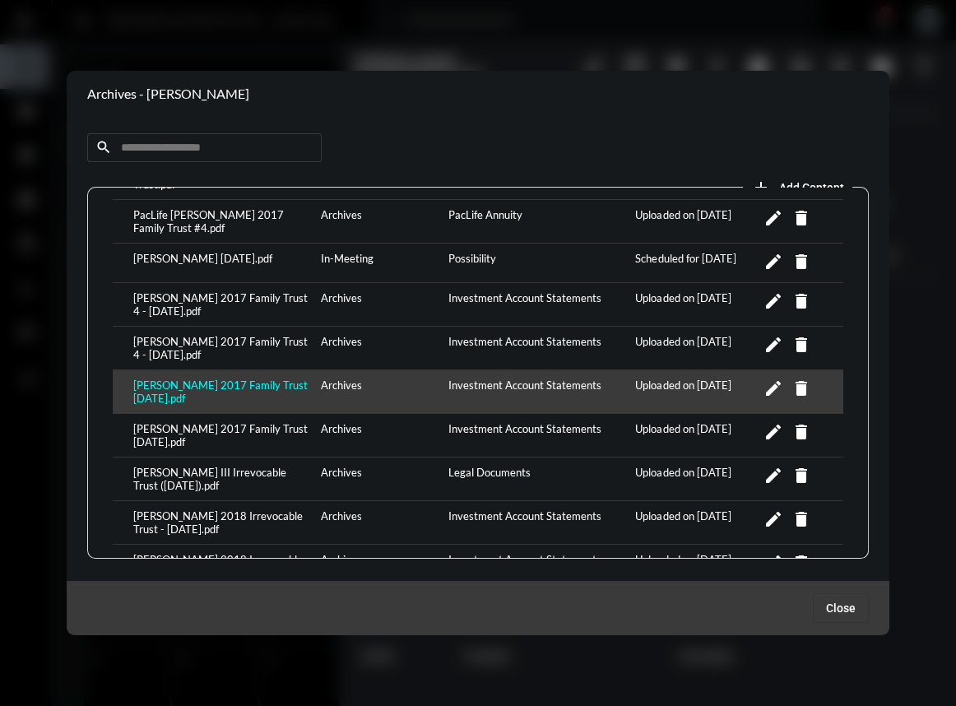
click at [263, 378] on div "Richard F. Ferrucci 2017 Family Trust 4 - June 2025.pdf" at bounding box center [223, 391] width 188 height 26
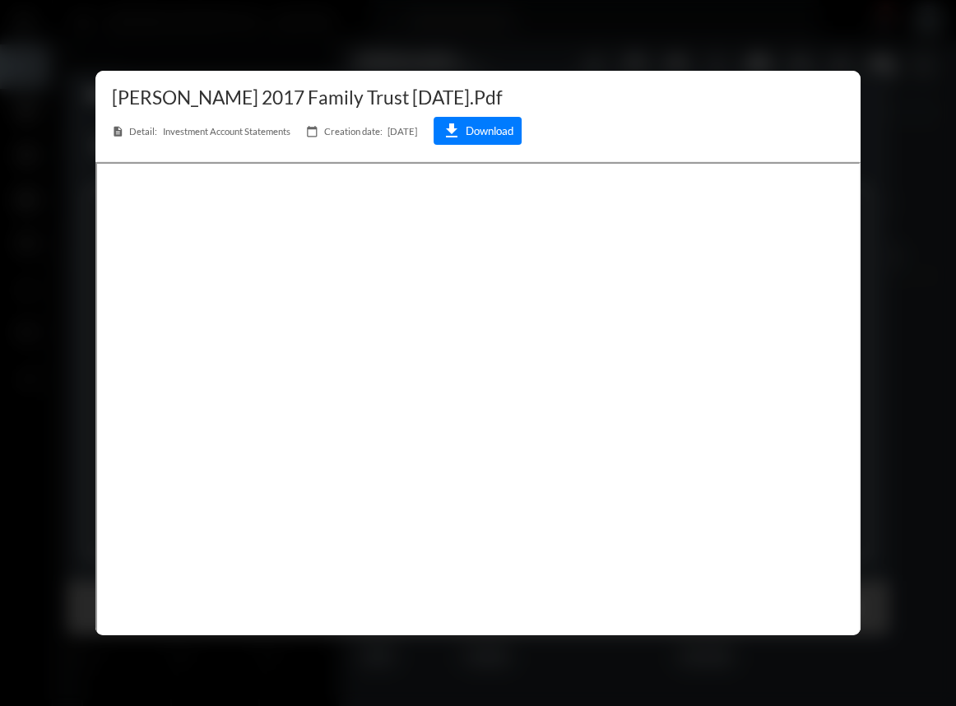
click at [768, 57] on div at bounding box center [478, 353] width 956 height 706
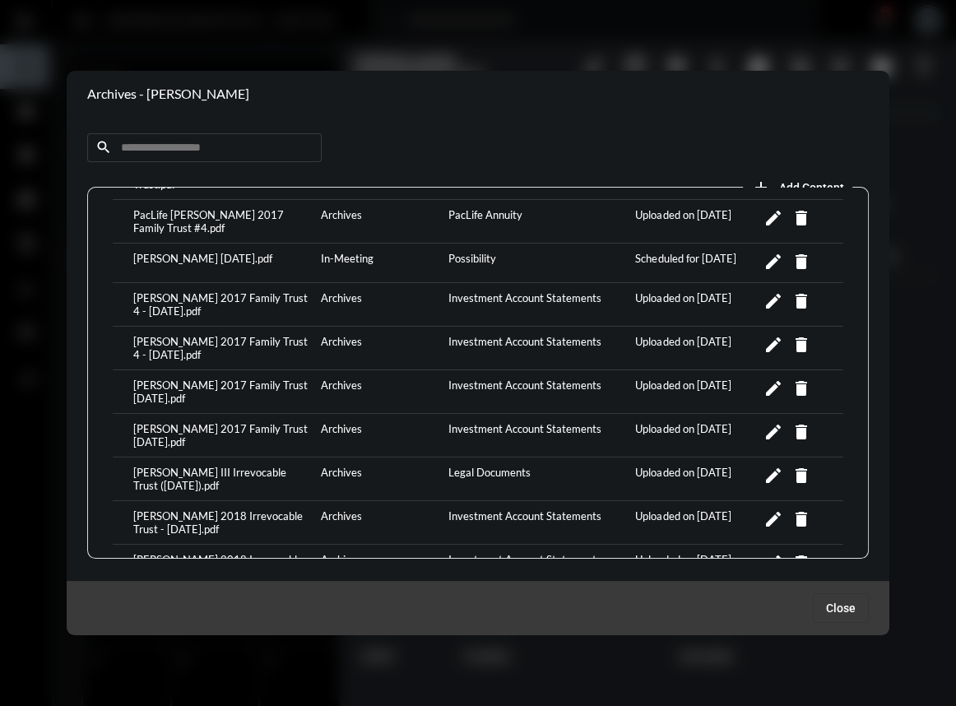
click at [359, 33] on div at bounding box center [478, 353] width 956 height 706
click at [841, 616] on button "Close" at bounding box center [841, 608] width 56 height 30
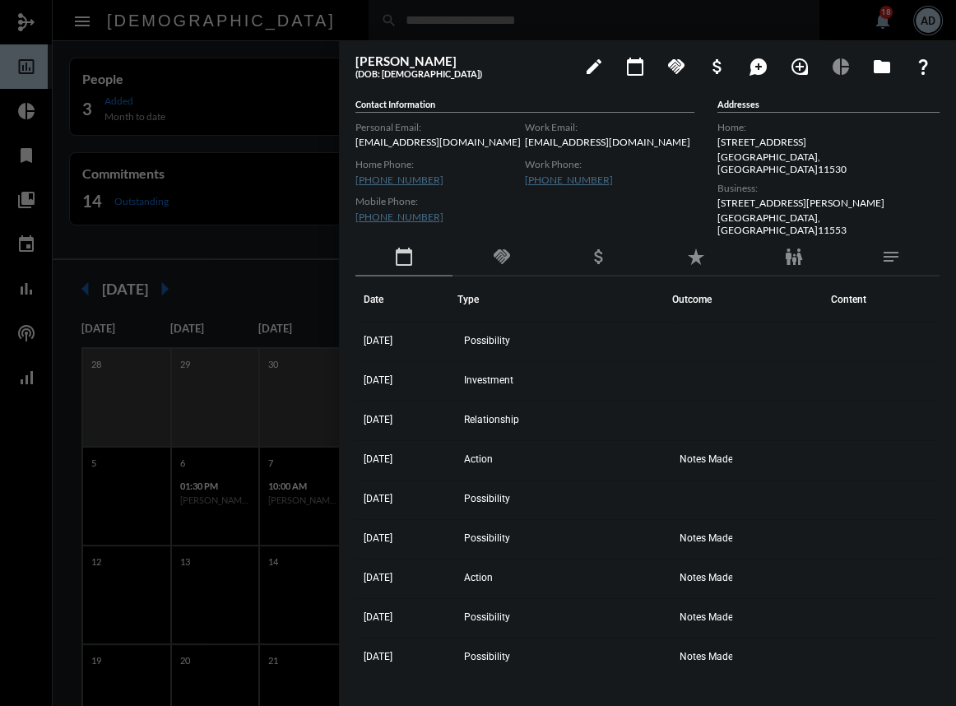
click at [284, 7] on div at bounding box center [478, 353] width 956 height 706
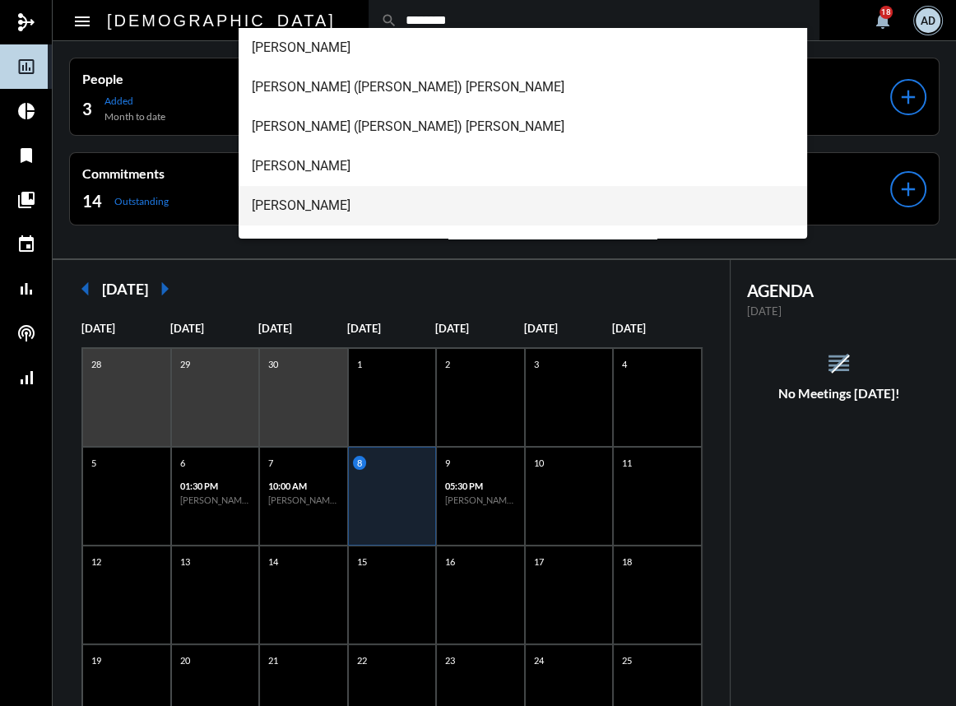
type input "********"
click at [293, 194] on span "Michael Ferrucci" at bounding box center [522, 205] width 541 height 39
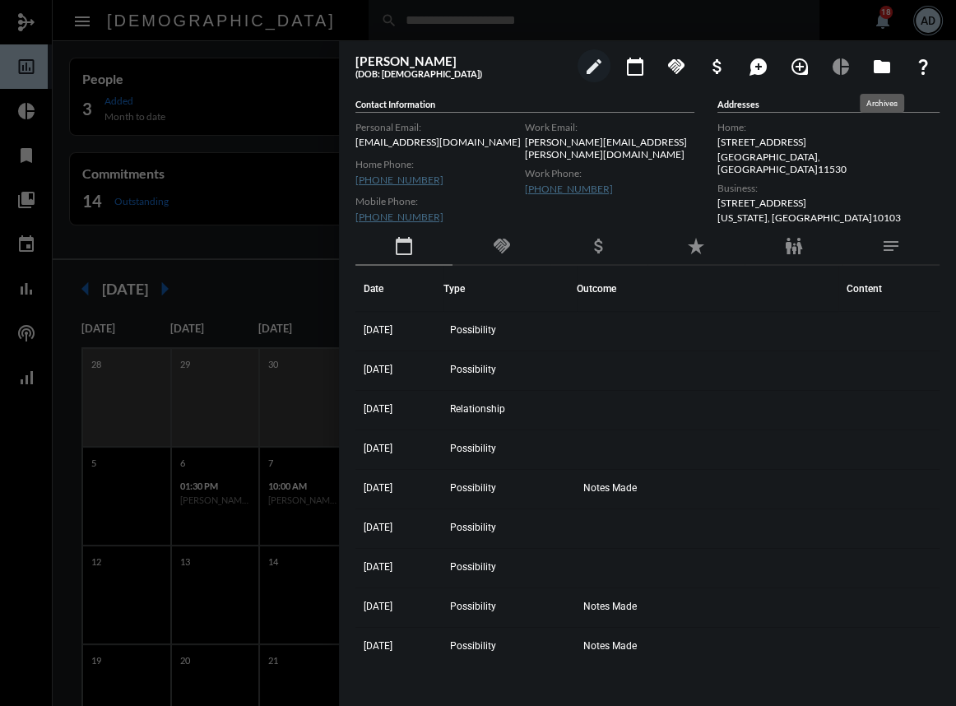
click at [873, 74] on mat-icon "folder" at bounding box center [882, 67] width 20 height 20
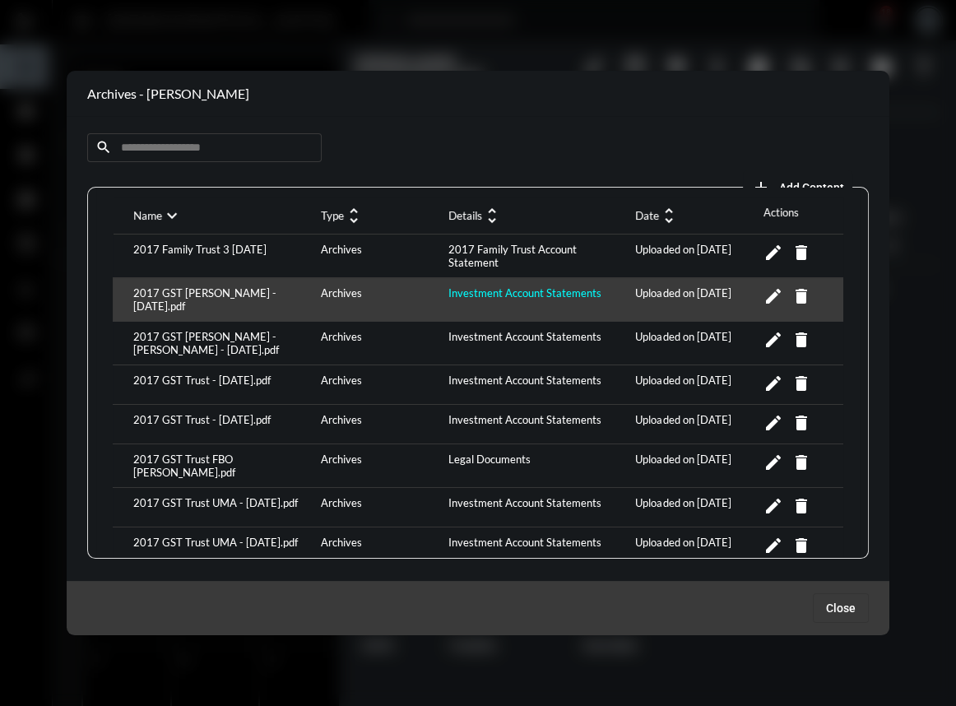
scroll to position [0, 0]
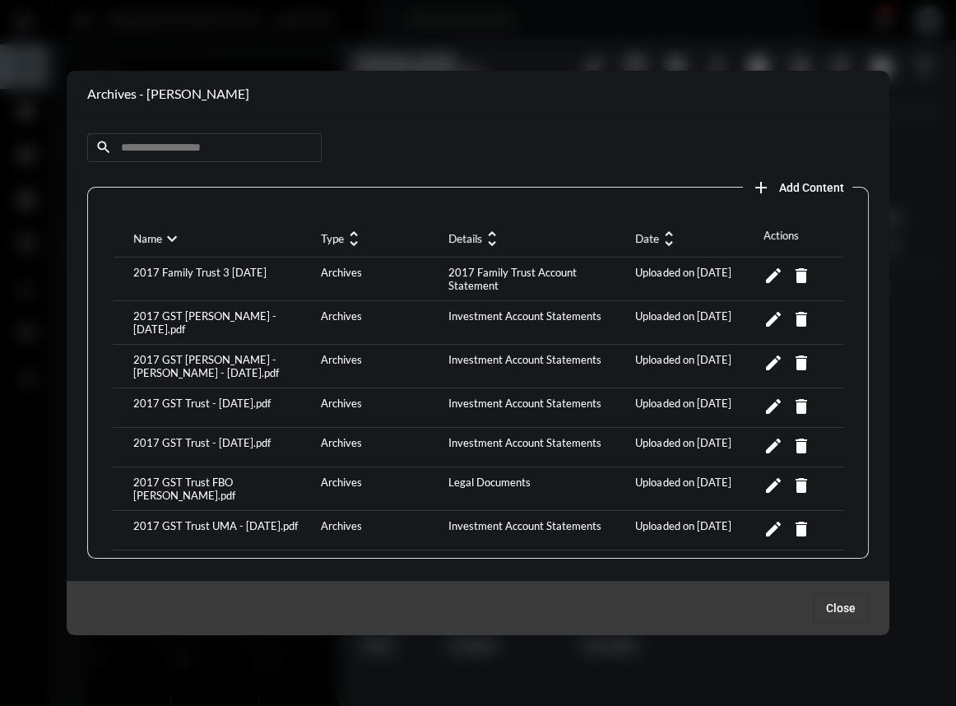
click at [182, 155] on input at bounding box center [204, 147] width 234 height 29
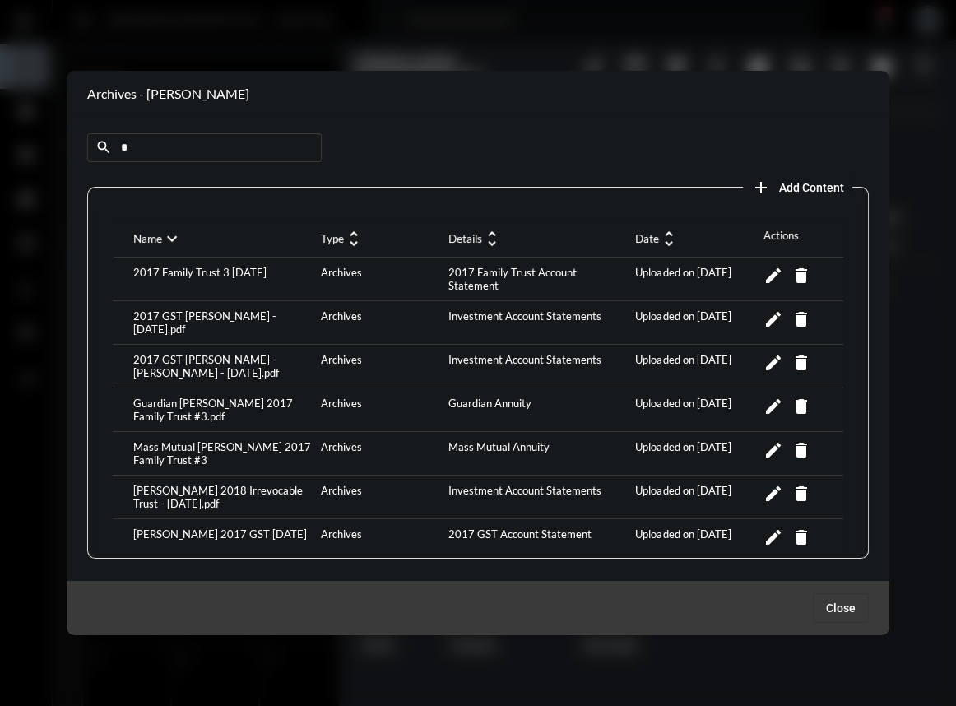
drag, startPoint x: 136, startPoint y: 139, endPoint x: 93, endPoint y: 137, distance: 42.8
click at [95, 137] on input "*" at bounding box center [204, 147] width 234 height 29
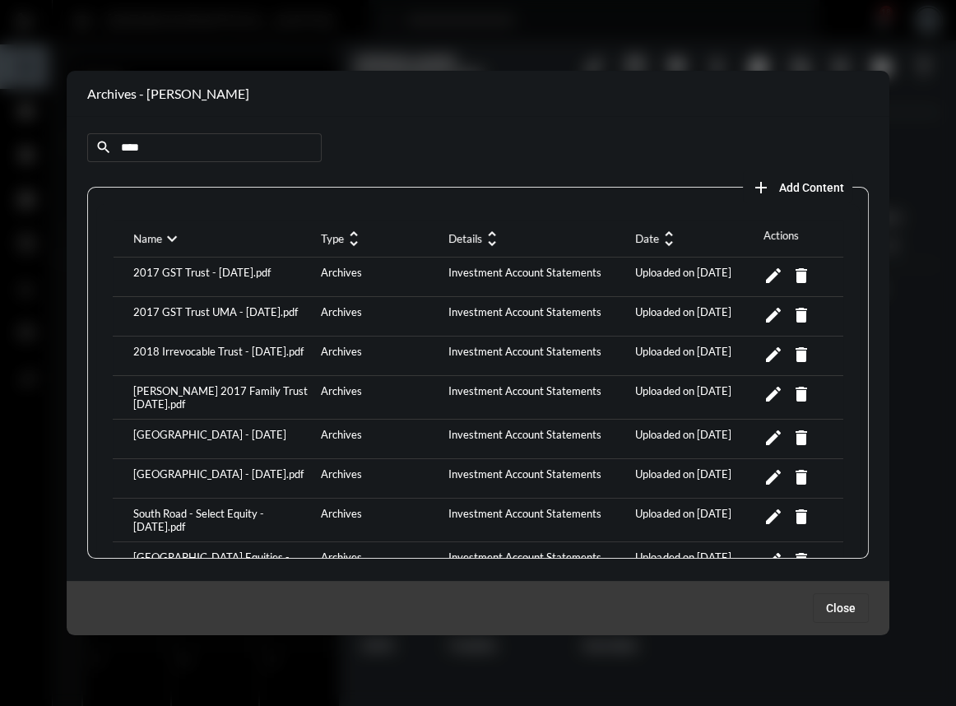
type input "****"
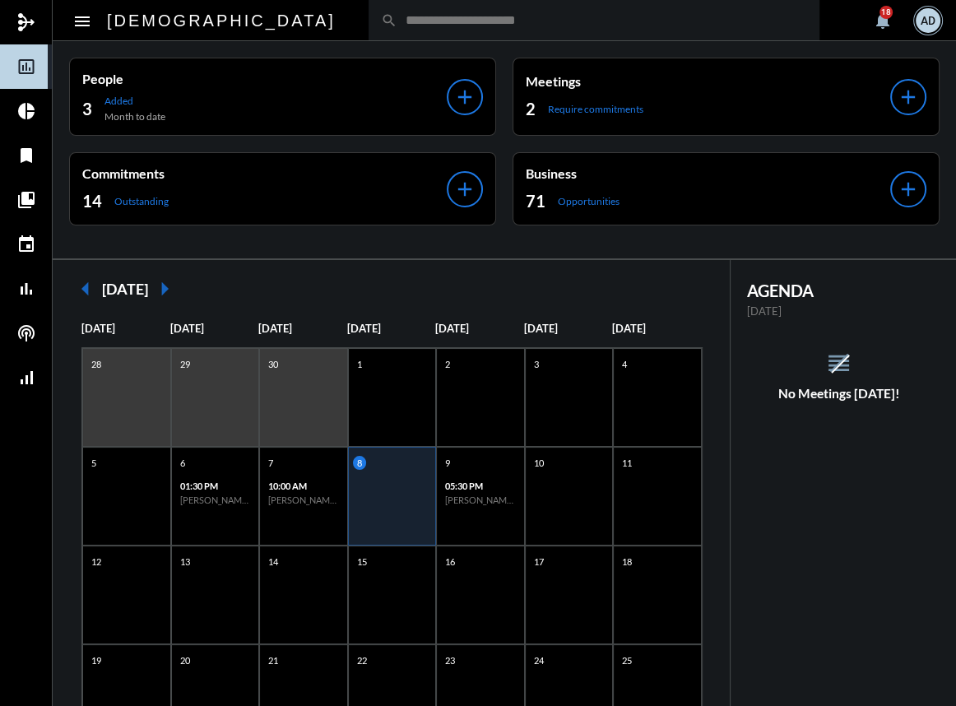
click at [397, 24] on input "text" at bounding box center [602, 20] width 410 height 14
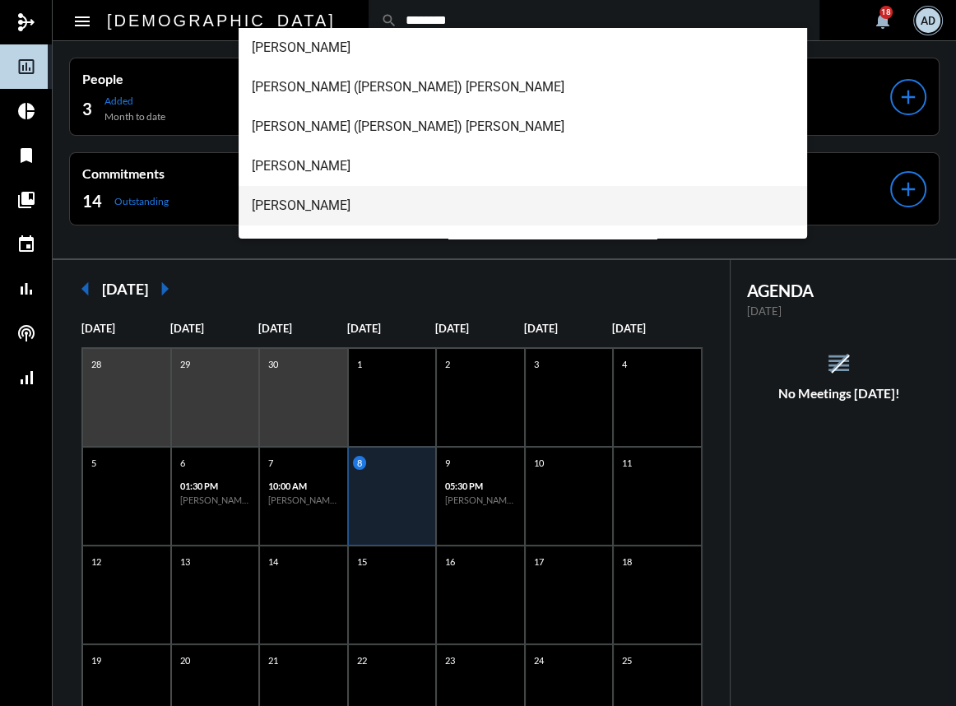
type input "********"
click at [323, 205] on span "Michael Ferrucci" at bounding box center [522, 205] width 541 height 39
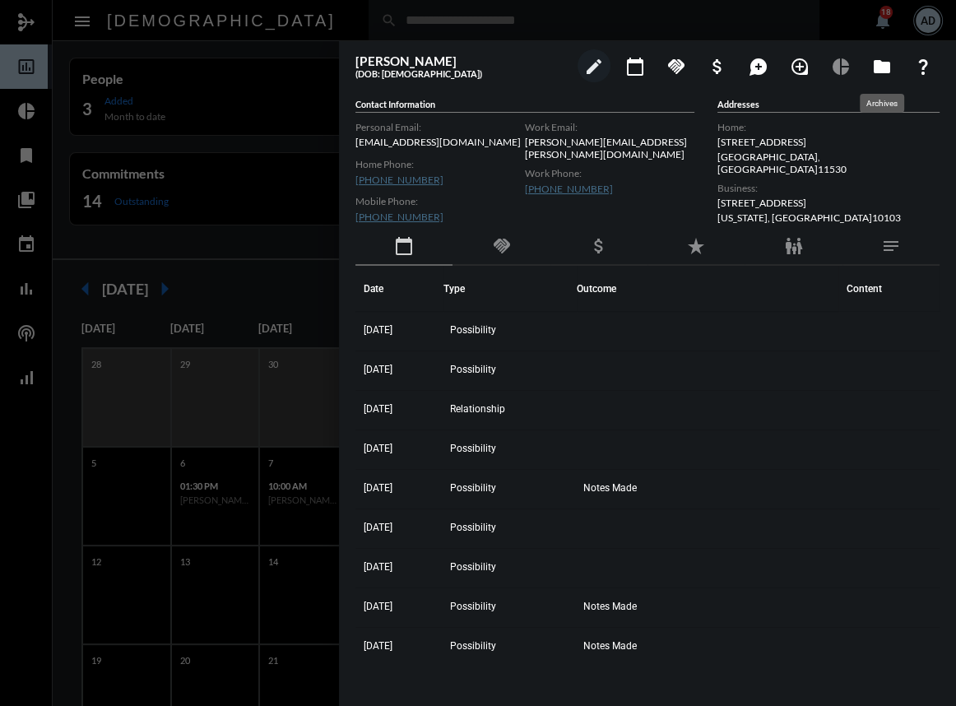
click at [879, 76] on button "folder" at bounding box center [881, 65] width 33 height 33
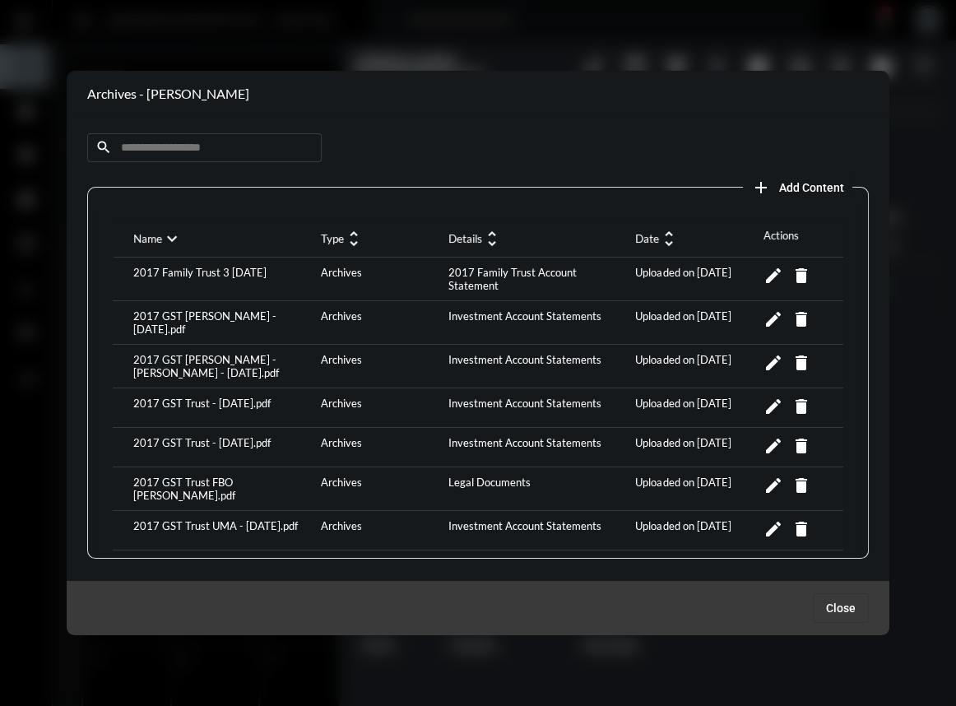
click at [187, 149] on input at bounding box center [204, 147] width 234 height 29
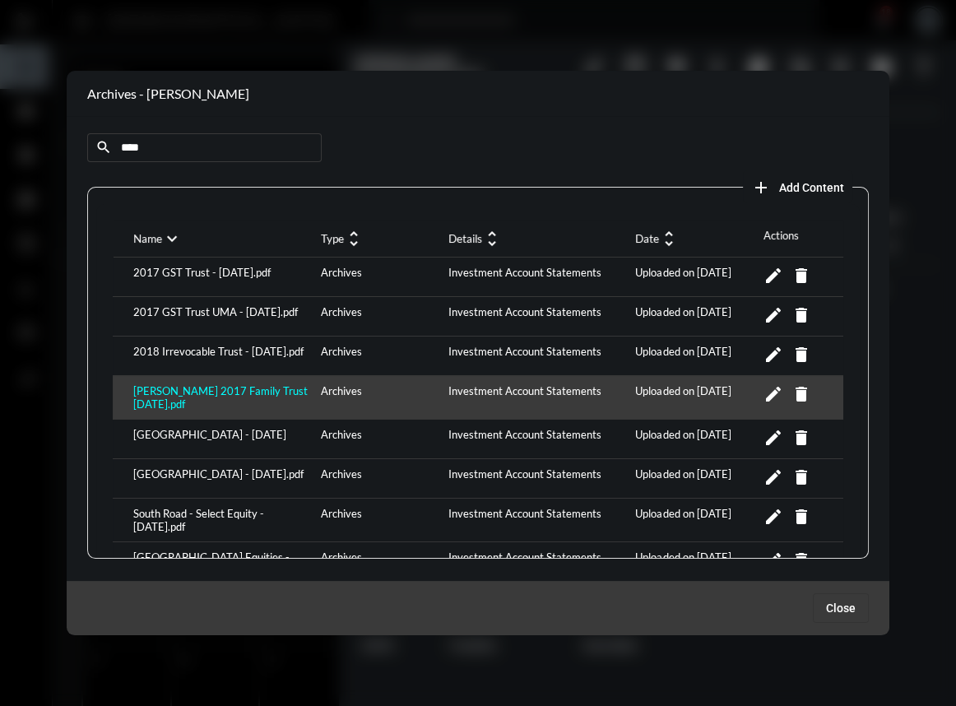
type input "****"
click at [252, 390] on div "Richard F. Ferrucci 2017 Family Trust 3 - June 2025.pdf" at bounding box center [223, 397] width 188 height 26
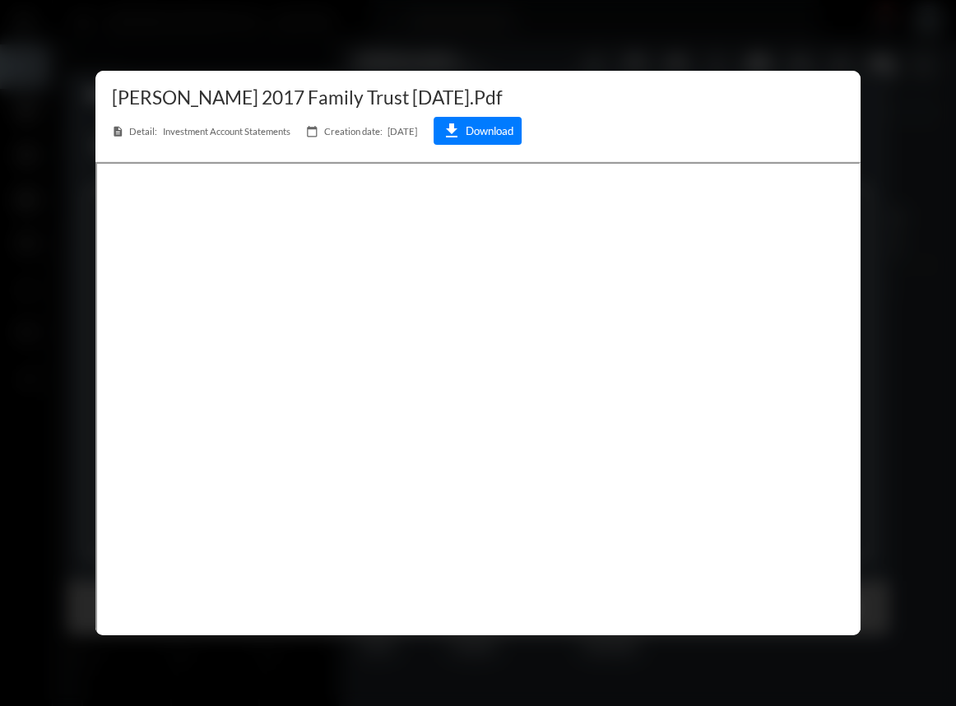
click at [417, 60] on div at bounding box center [478, 353] width 956 height 706
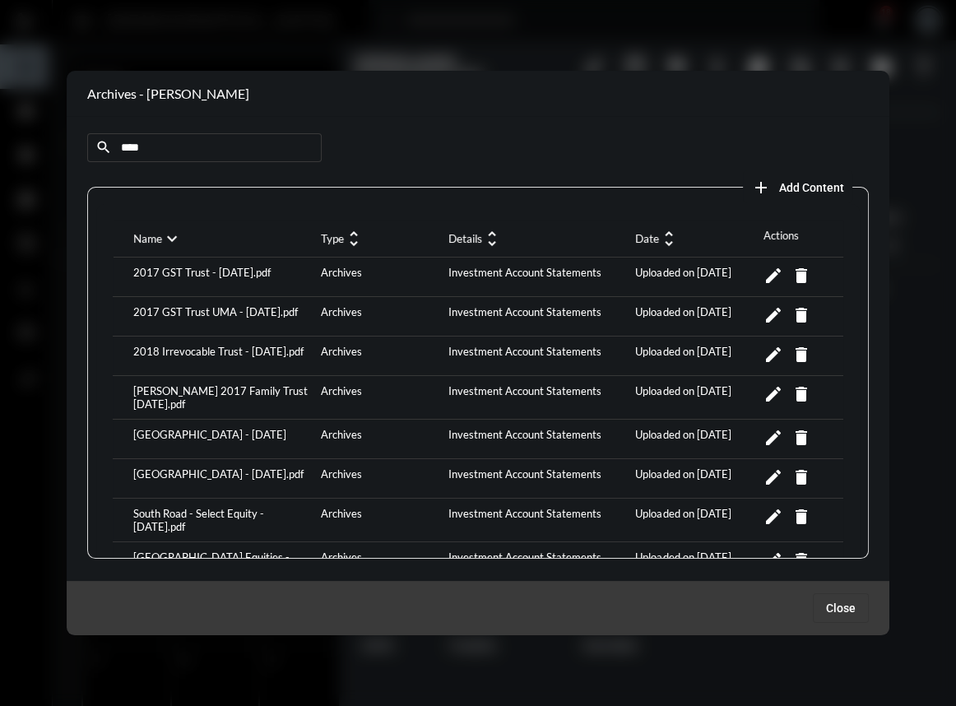
click at [345, 40] on div at bounding box center [478, 353] width 956 height 706
click at [845, 609] on span "Close" at bounding box center [841, 607] width 30 height 13
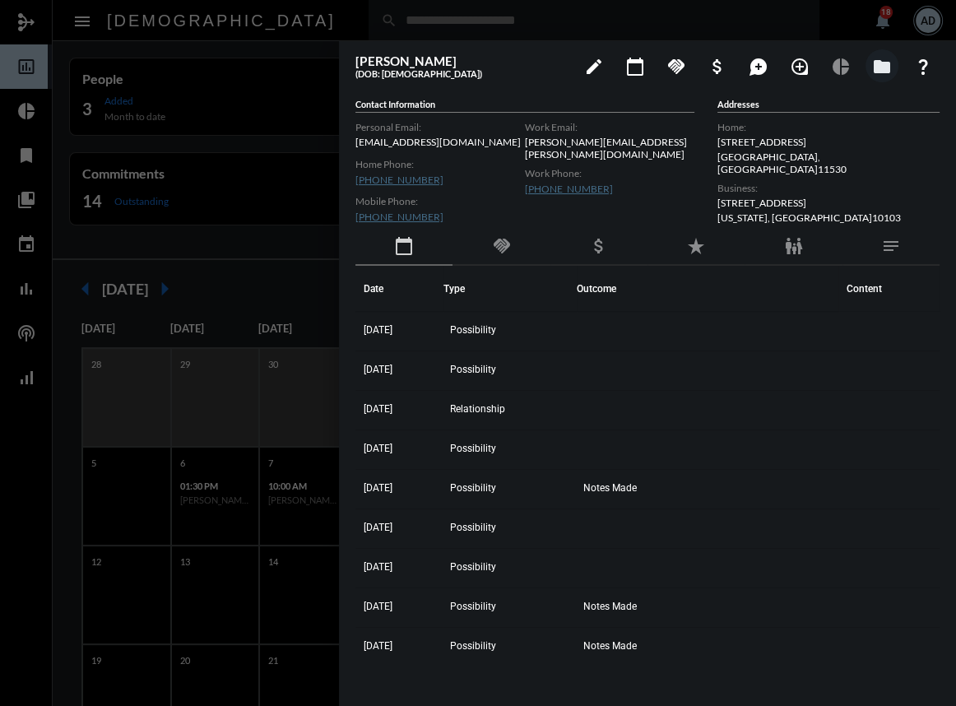
click at [293, 33] on div at bounding box center [478, 353] width 956 height 706
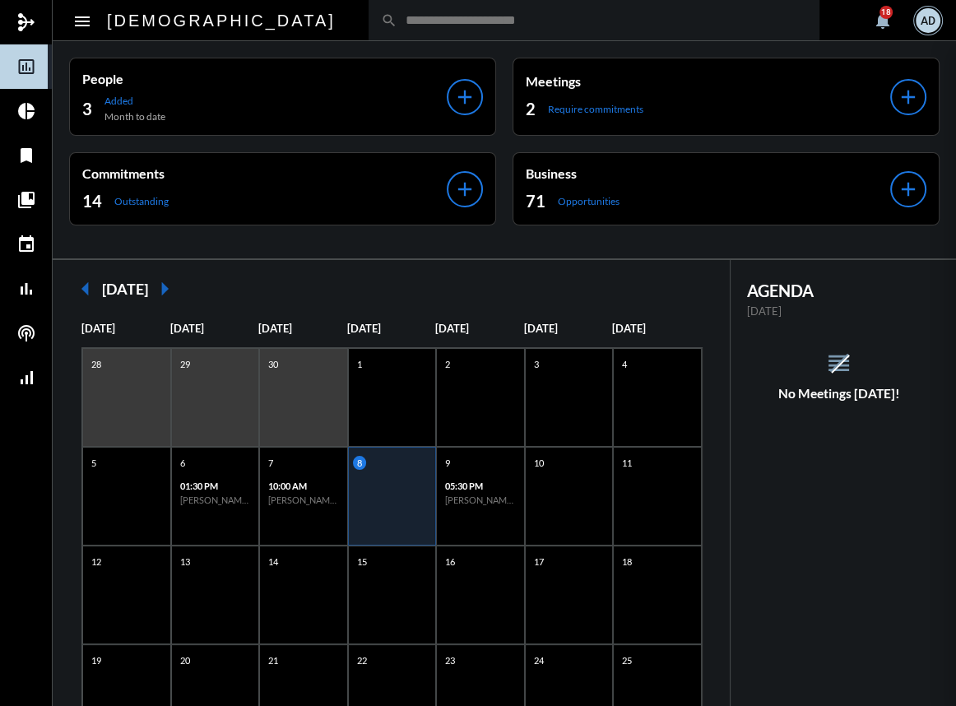
click at [282, 19] on div at bounding box center [478, 353] width 956 height 706
click at [397, 16] on input "text" at bounding box center [602, 20] width 410 height 14
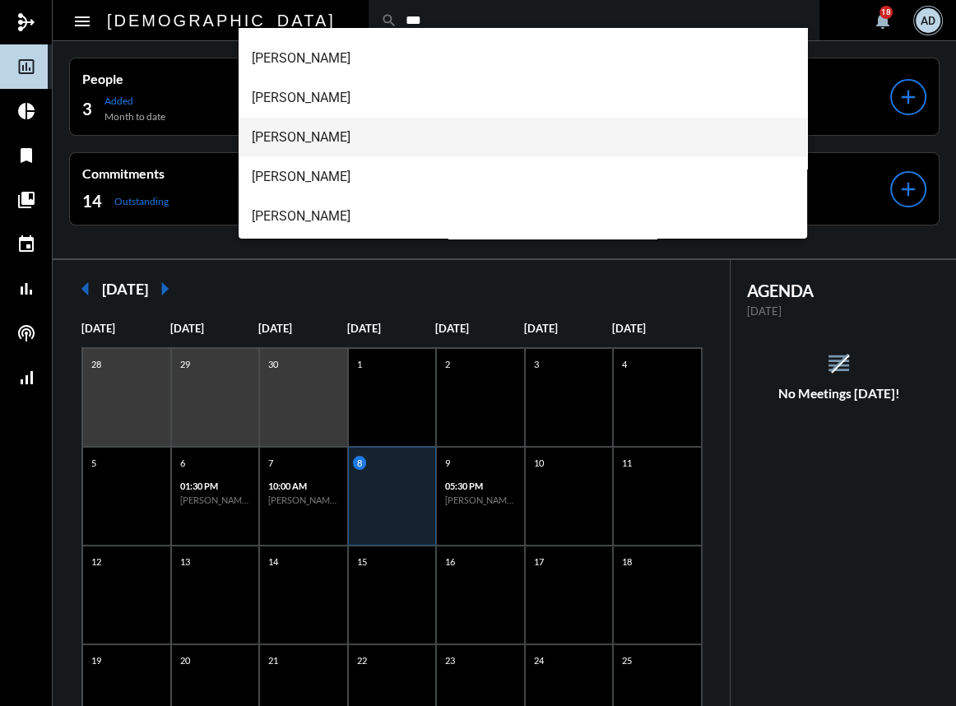
scroll to position [149, 0]
type input "***"
click at [309, 123] on span "Lee Ferrucci" at bounding box center [522, 135] width 541 height 39
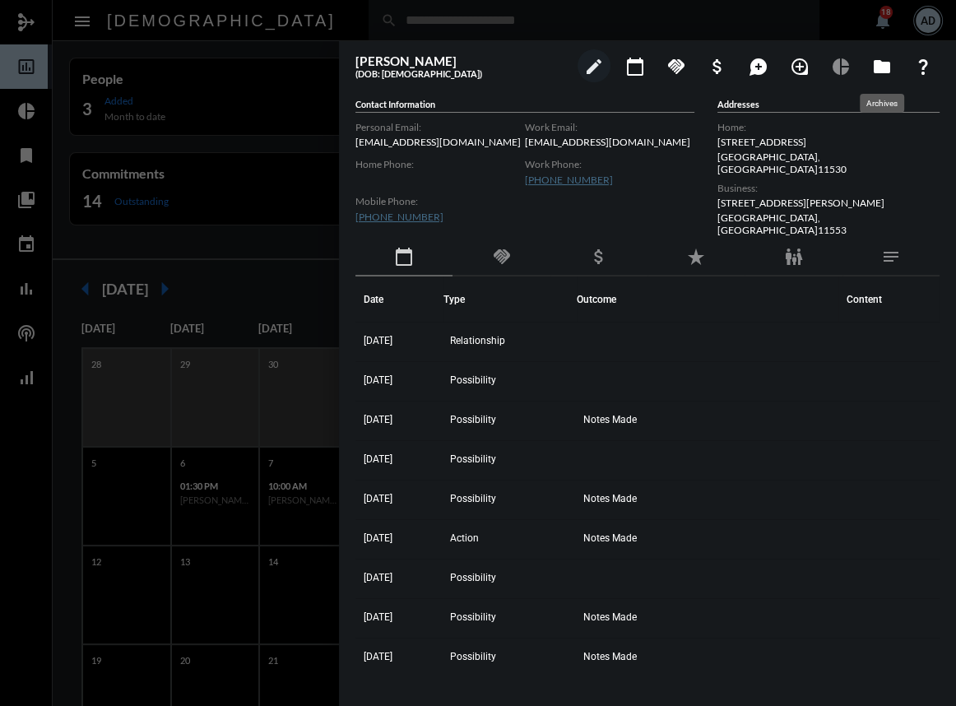
click at [880, 66] on mat-icon "folder" at bounding box center [882, 67] width 20 height 20
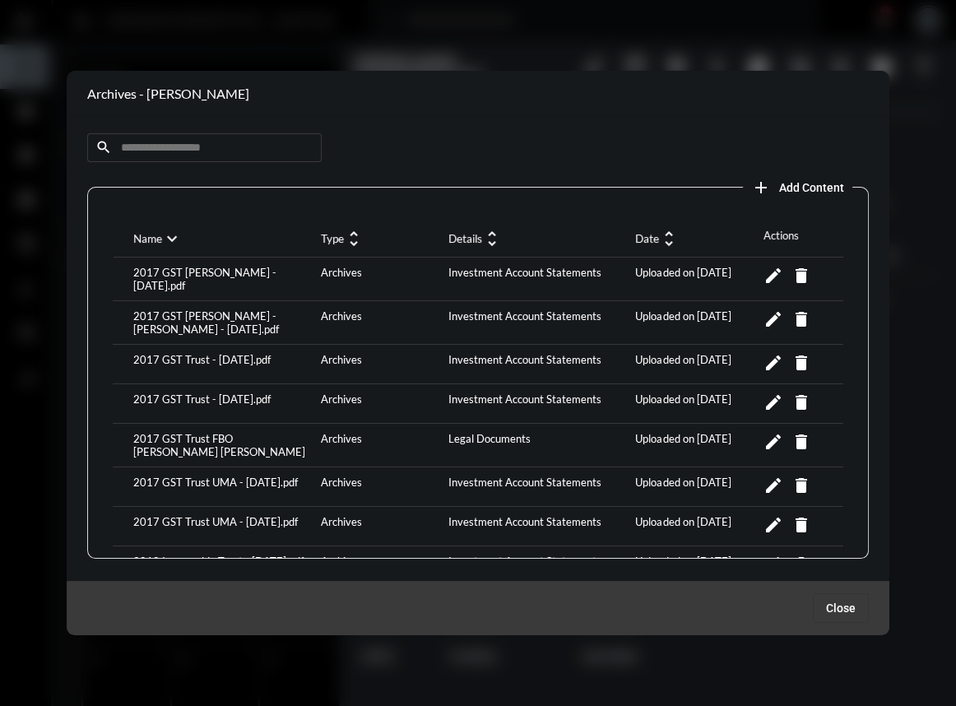
click at [160, 151] on input at bounding box center [204, 147] width 234 height 29
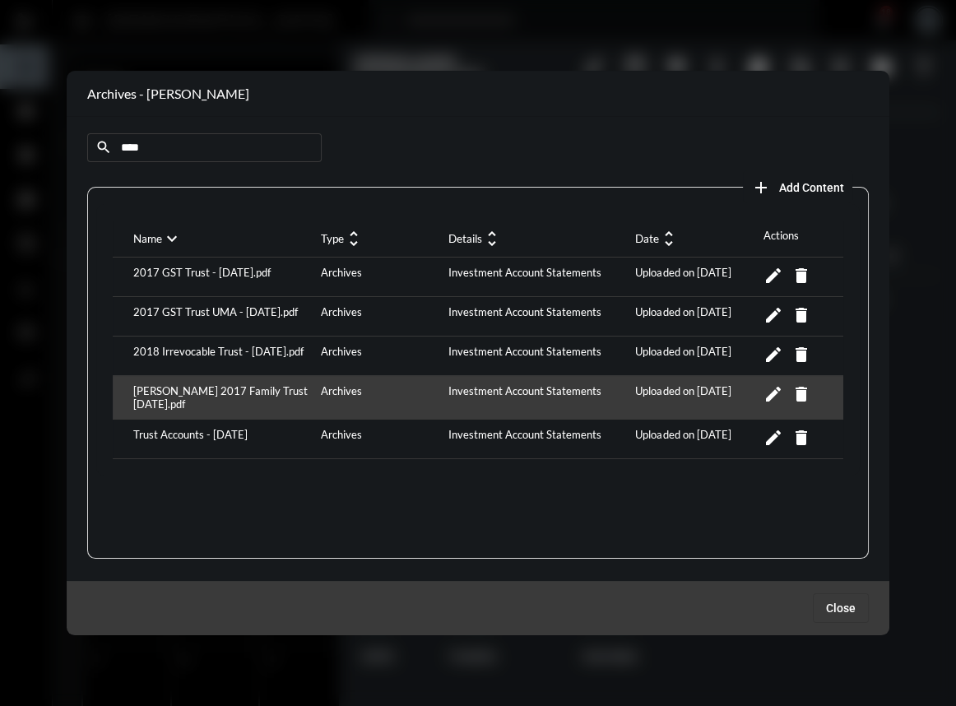
type input "****"
click at [215, 385] on div "Richard F. Ferrucci 2017 Family Trust 2 - June 2025.pdf Archives Investment Acc…" at bounding box center [478, 398] width 730 height 44
click at [178, 399] on div "Richard F. Ferrucci 2017 Family Trust 2 - June 2025.pdf" at bounding box center [223, 397] width 188 height 26
